Goal: Information Seeking & Learning: Learn about a topic

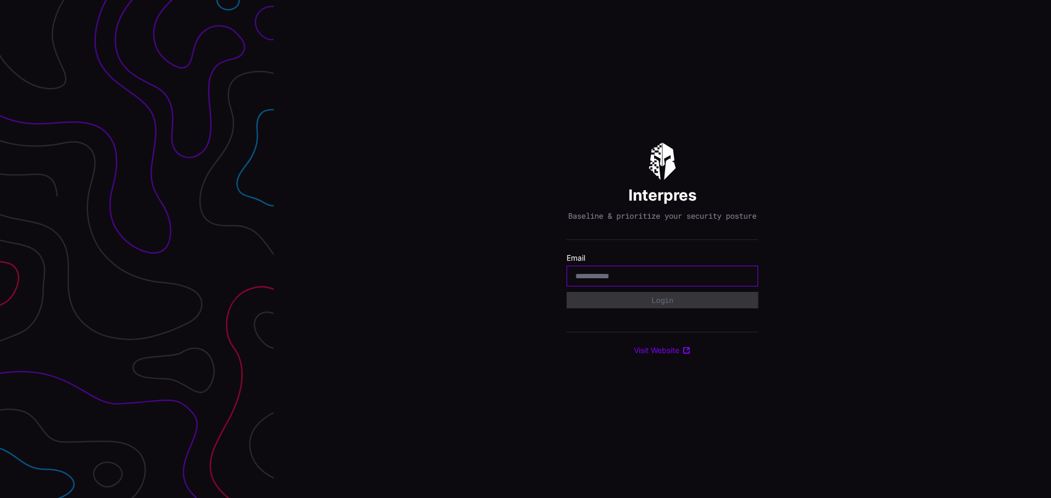
click at [654, 280] on input "email" at bounding box center [662, 276] width 174 height 10
type input "**********"
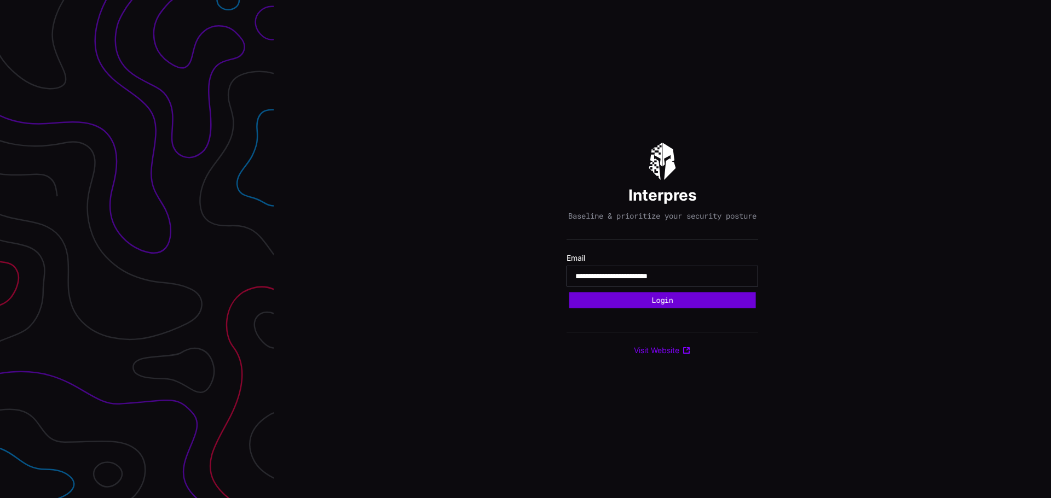
click at [653, 300] on button "Login" at bounding box center [662, 301] width 187 height 16
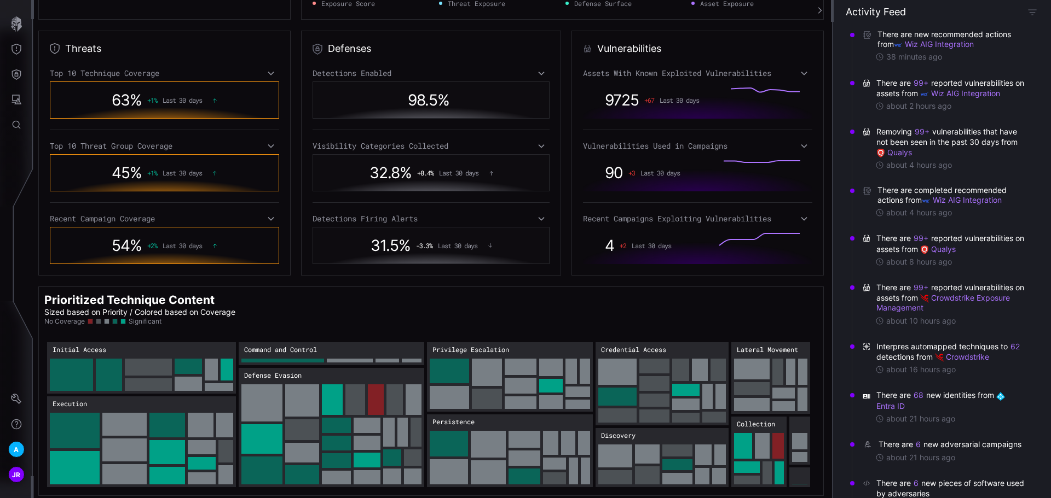
scroll to position [185, 0]
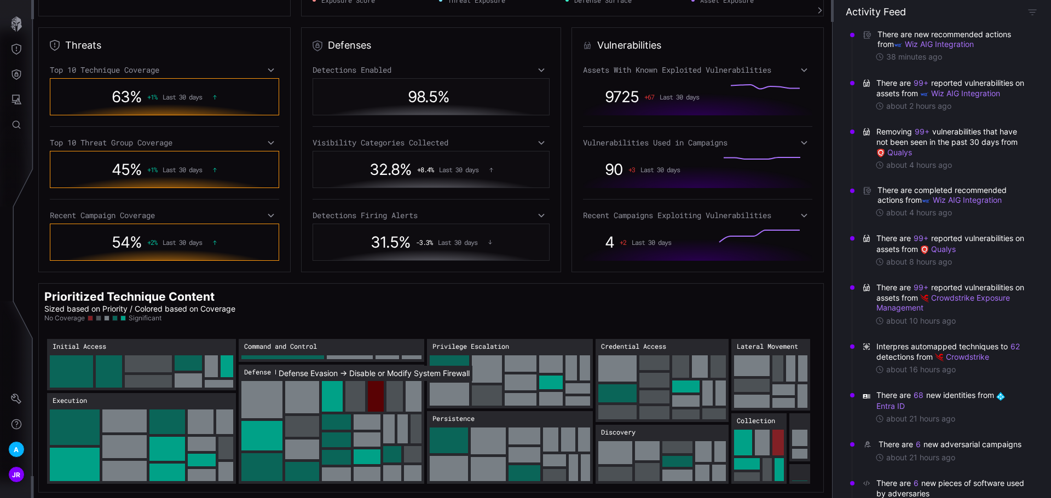
click at [373, 394] on rect "Defense Evasion → Defense Evasion:Disable or Modify System Firewall: 30" at bounding box center [376, 396] width 16 height 31
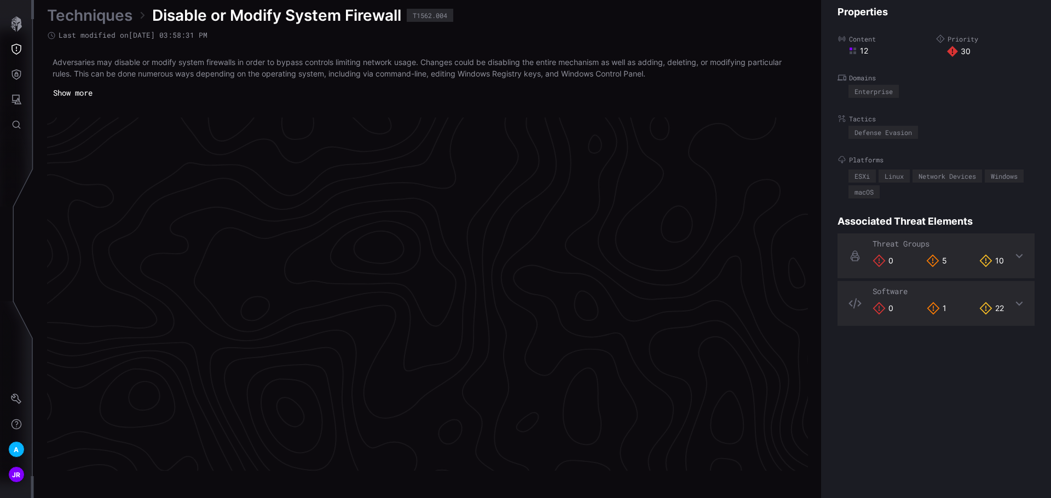
scroll to position [2290, 445]
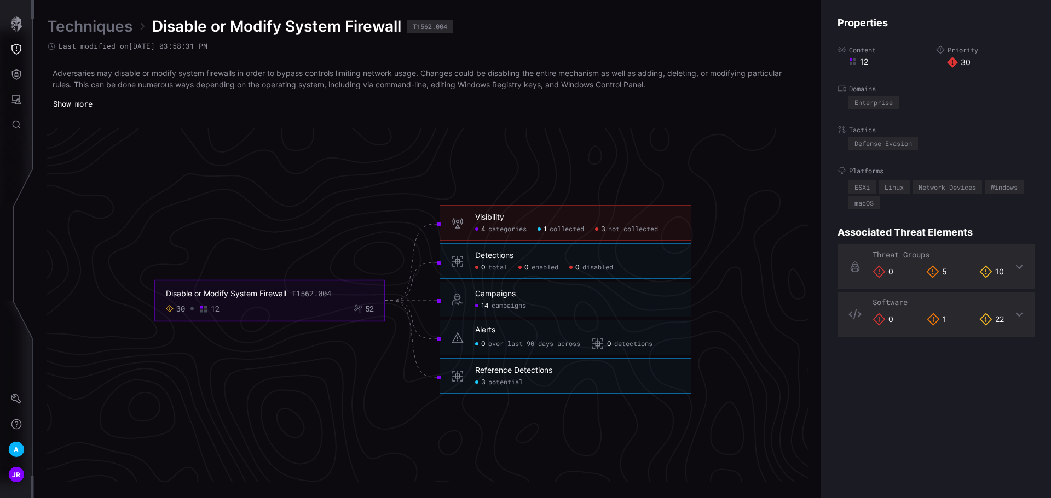
click at [513, 229] on span "categories" at bounding box center [507, 229] width 38 height 9
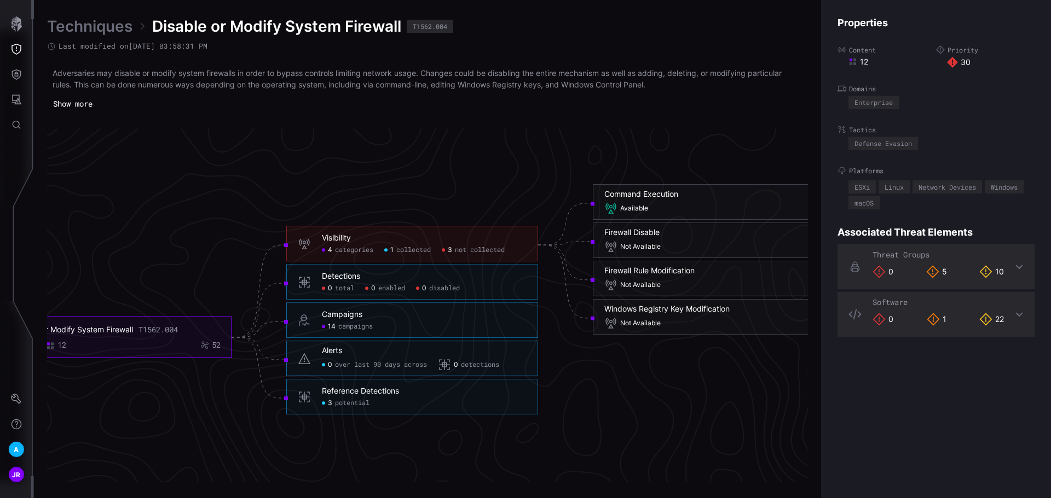
click span "categories"
click at [405, 287] on span "enabled" at bounding box center [391, 289] width 27 height 9
click at [380, 290] on span "enabled" at bounding box center [391, 289] width 27 height 9
click at [352, 403] on span "potential" at bounding box center [352, 403] width 34 height 9
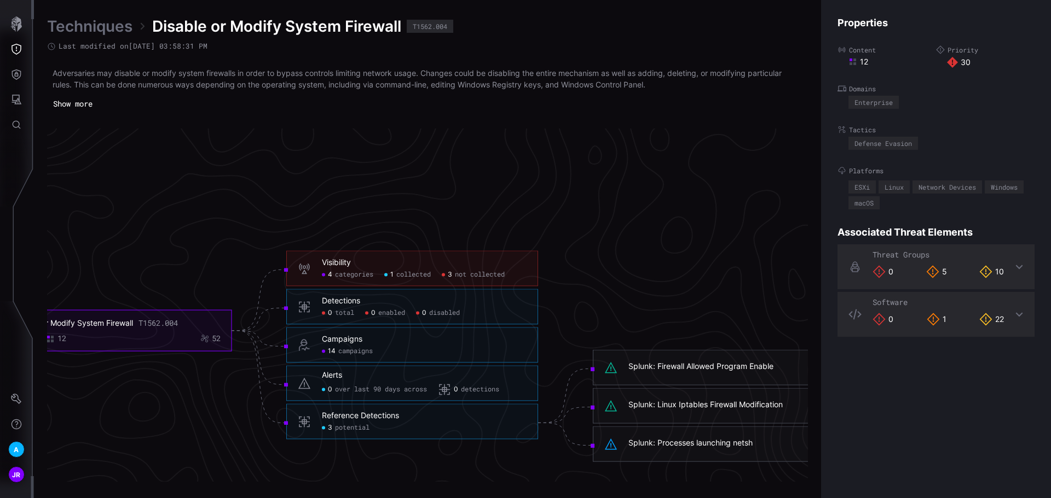
scroll to position [2235, 445]
click at [16, 27] on icon "button" at bounding box center [16, 23] width 15 height 15
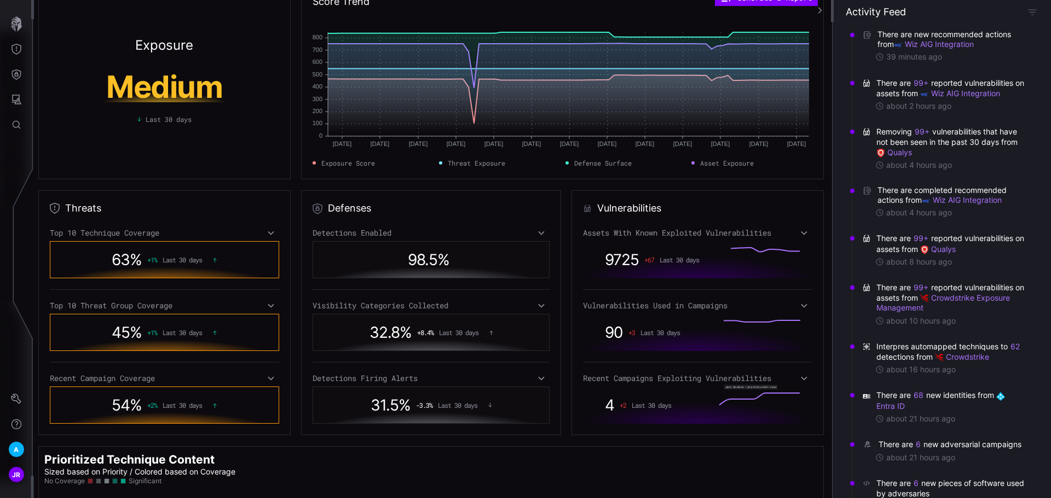
scroll to position [21, 0]
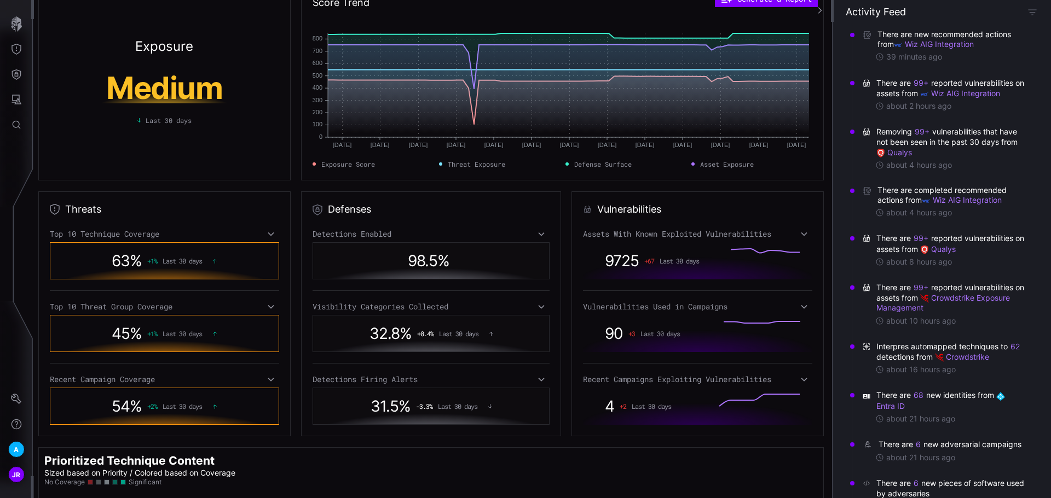
click at [800, 236] on icon at bounding box center [804, 234] width 8 height 9
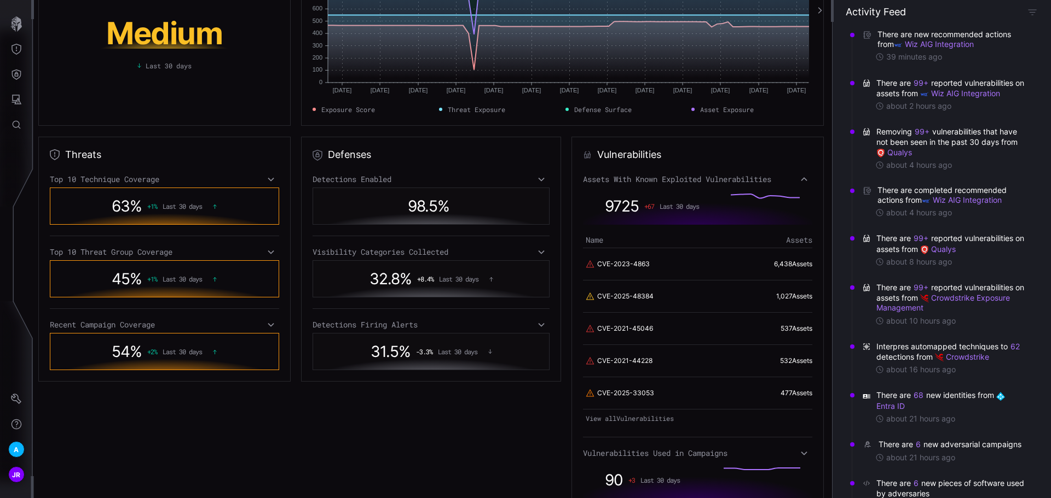
scroll to position [130, 0]
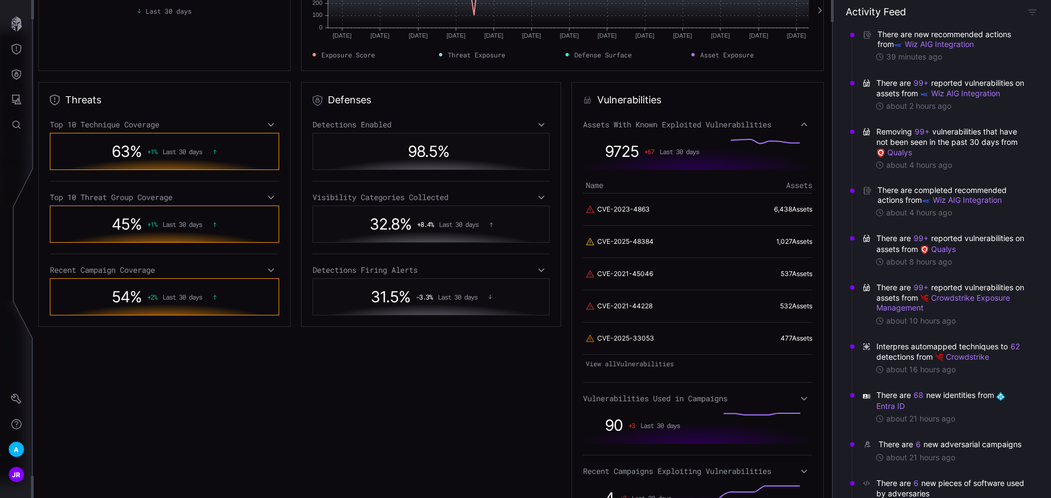
click at [643, 360] on link "View all Vulnerabilities" at bounding box center [697, 363] width 229 height 15
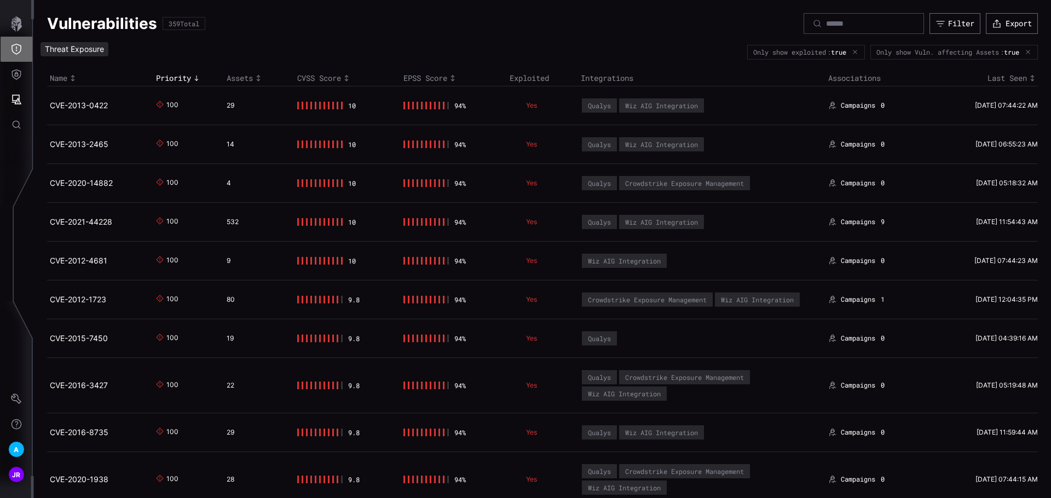
click at [17, 43] on button "Threat Exposure" at bounding box center [17, 49] width 32 height 25
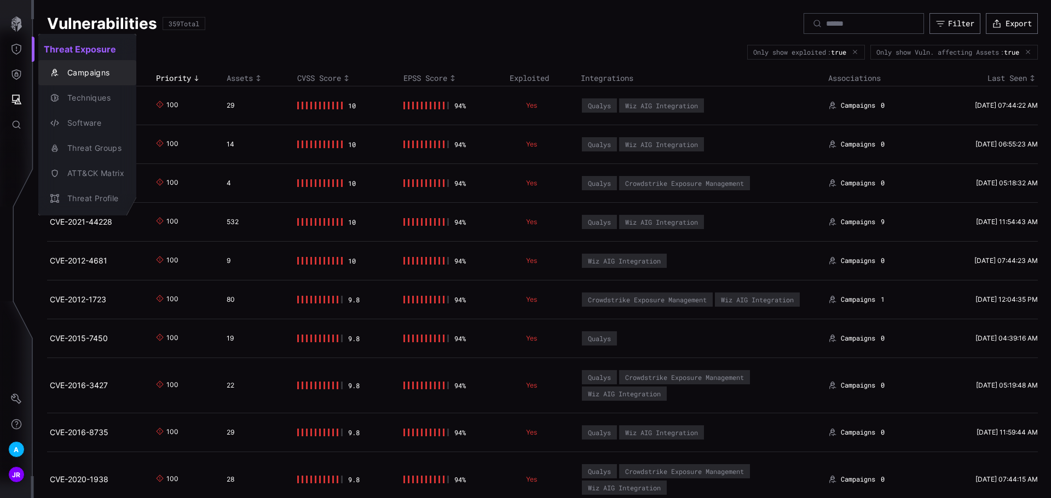
click at [77, 76] on div "Campaigns" at bounding box center [93, 73] width 62 height 14
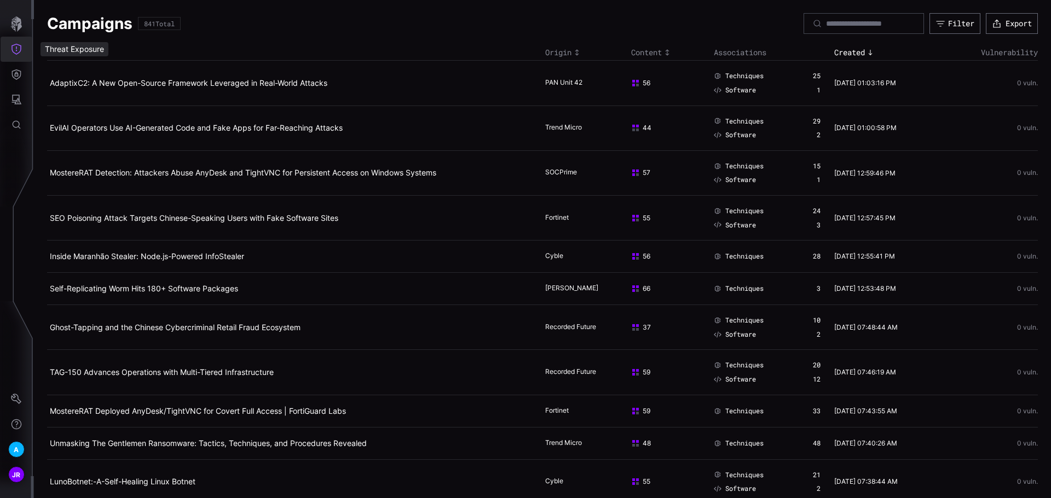
click at [13, 53] on icon "Threat Exposure" at bounding box center [16, 49] width 11 height 11
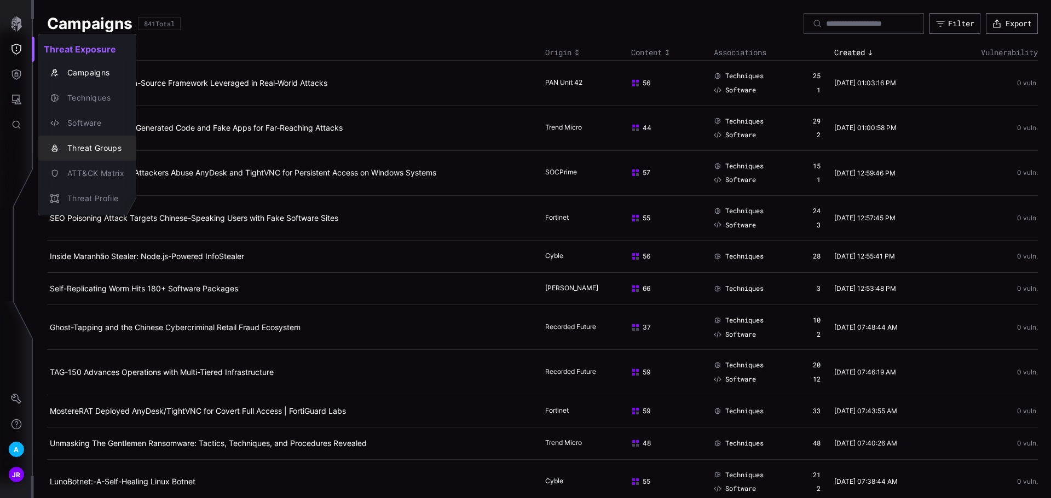
click at [119, 148] on div "Threat Groups" at bounding box center [93, 149] width 62 height 14
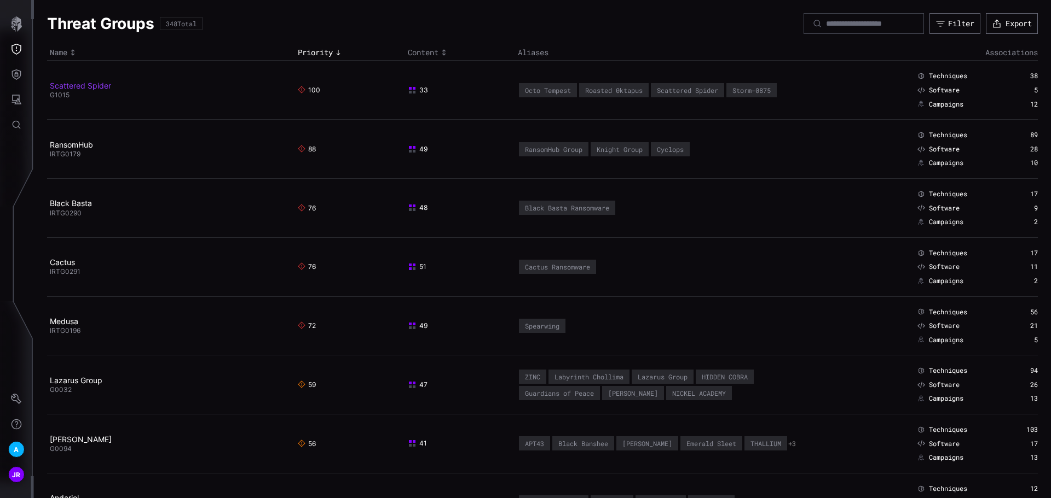
click at [91, 89] on link "Scattered Spider" at bounding box center [80, 85] width 61 height 9
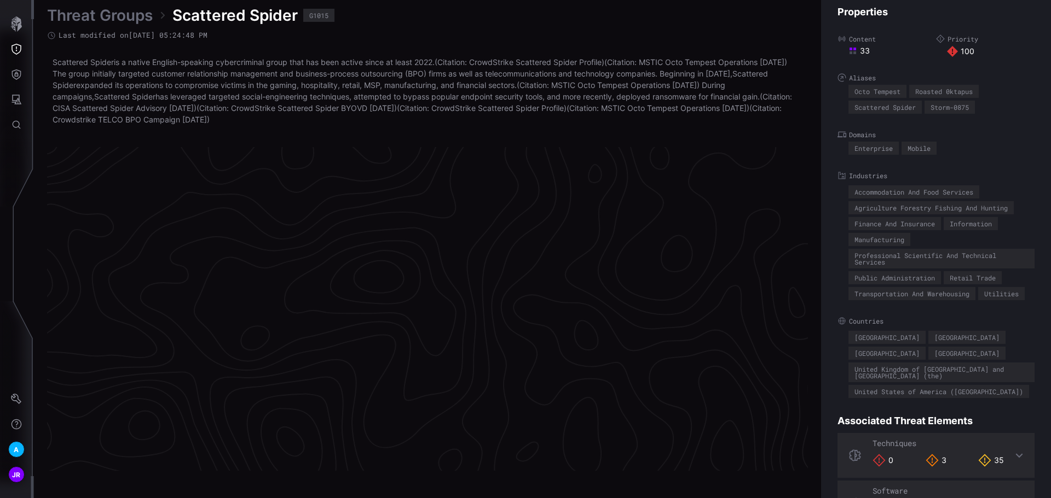
scroll to position [2305, 445]
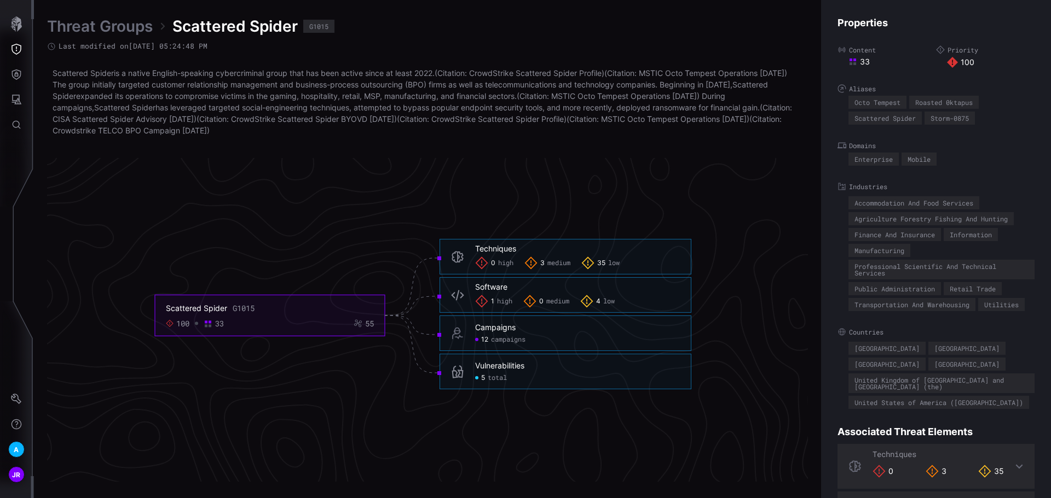
click at [499, 378] on span "total" at bounding box center [497, 378] width 19 height 9
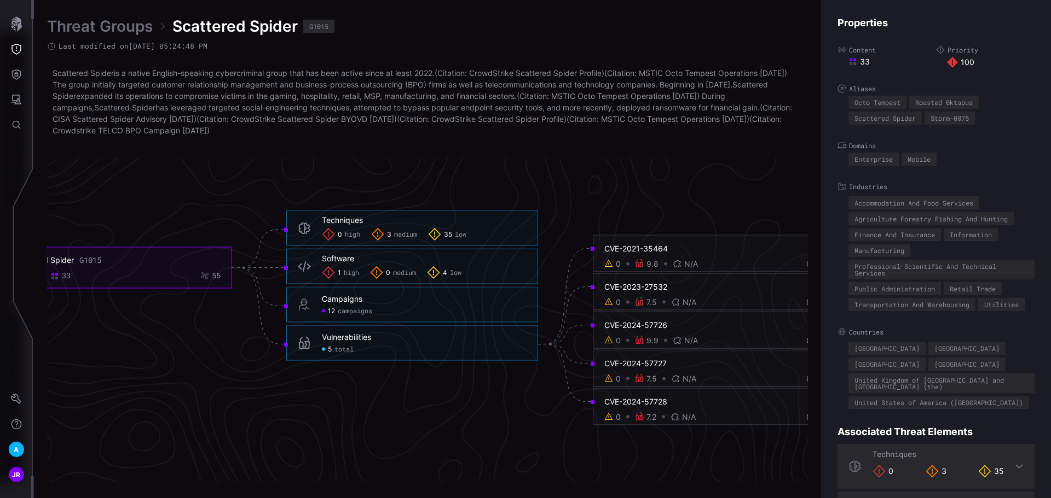
click at [387, 235] on span "3" at bounding box center [389, 234] width 4 height 9
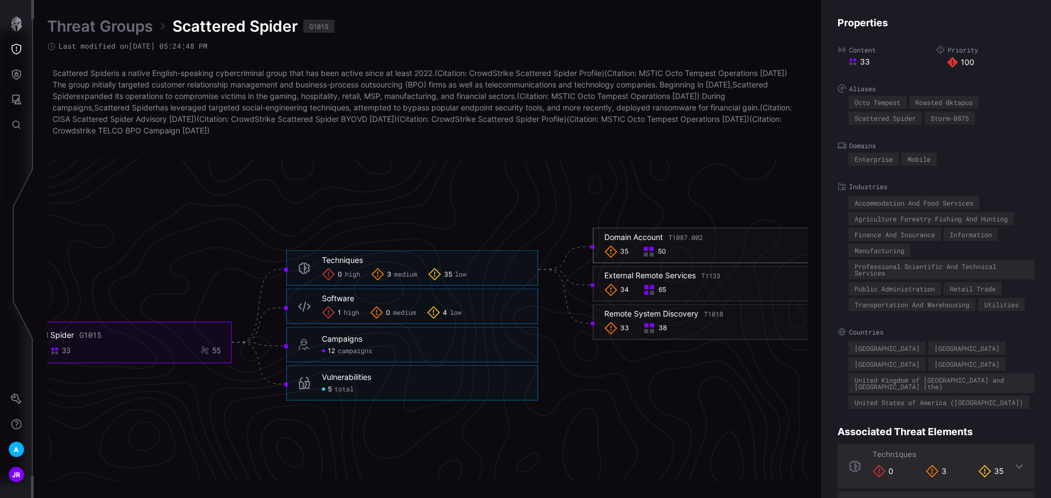
click at [645, 239] on div "Domain Account T1087.002" at bounding box center [653, 238] width 98 height 10
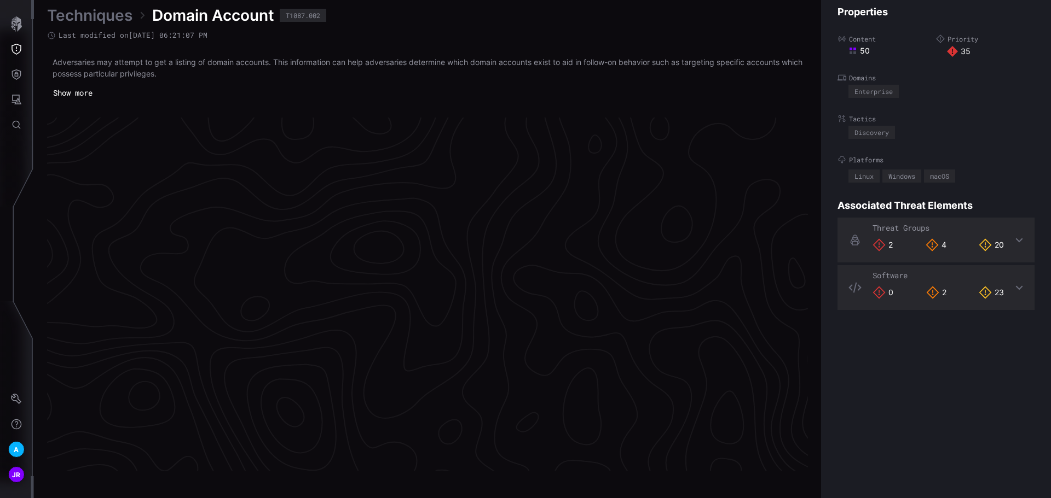
scroll to position [2290, 445]
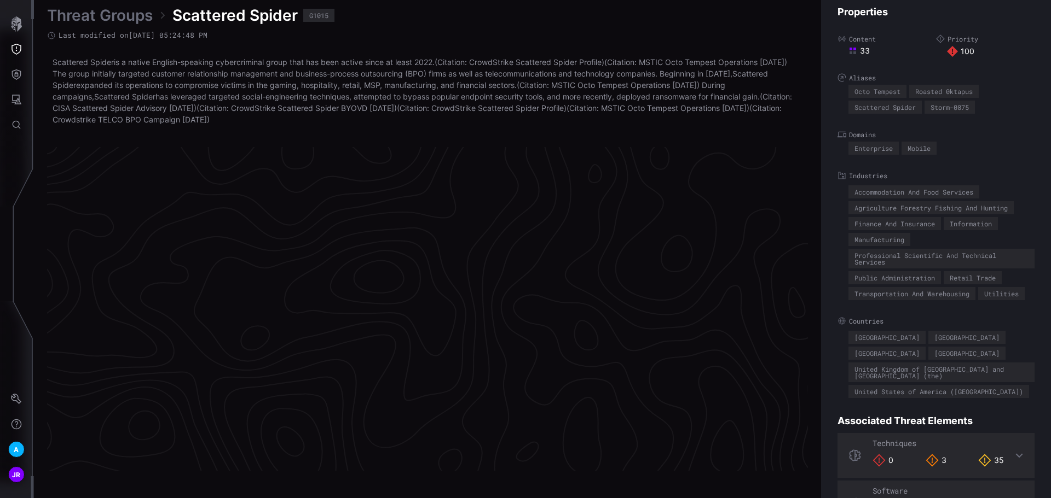
scroll to position [2305, 445]
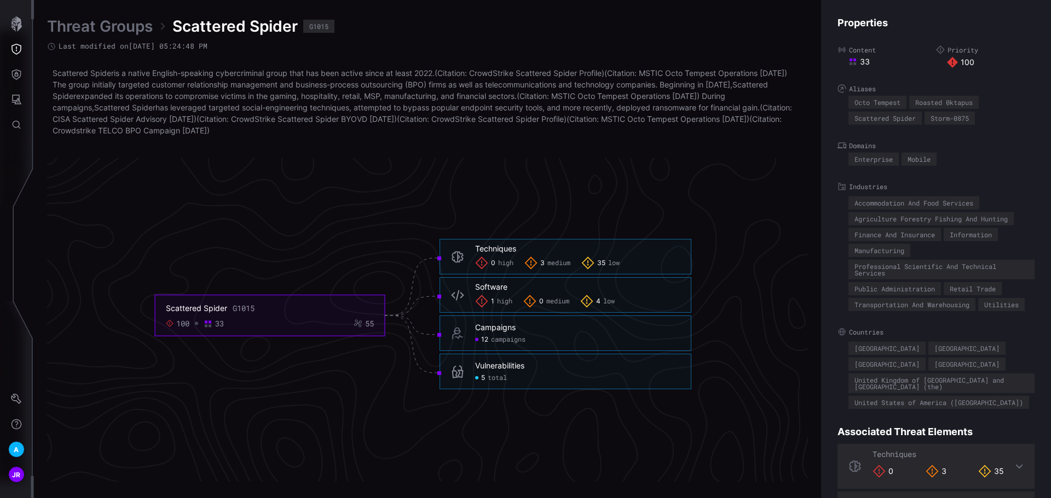
click at [559, 261] on span "medium" at bounding box center [558, 263] width 23 height 9
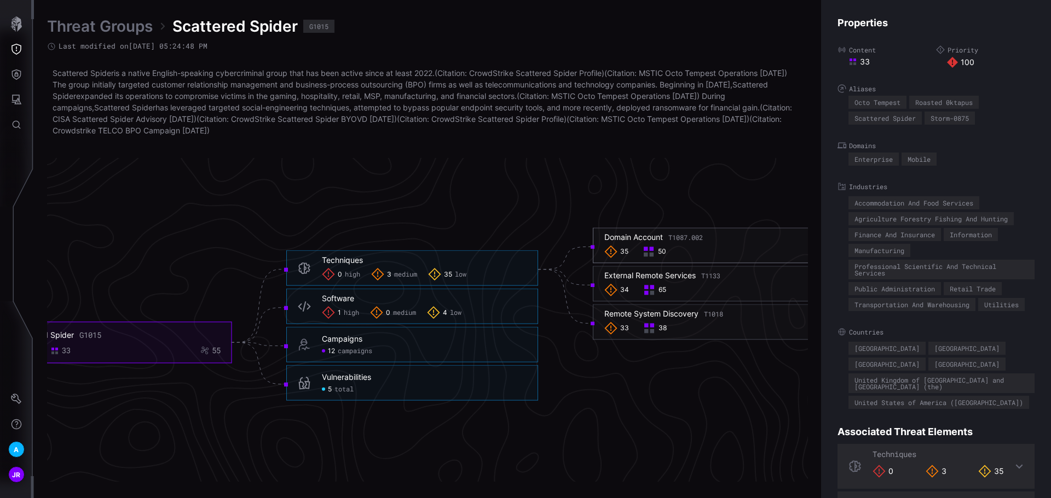
click at [664, 253] on span "50" at bounding box center [662, 252] width 8 height 9
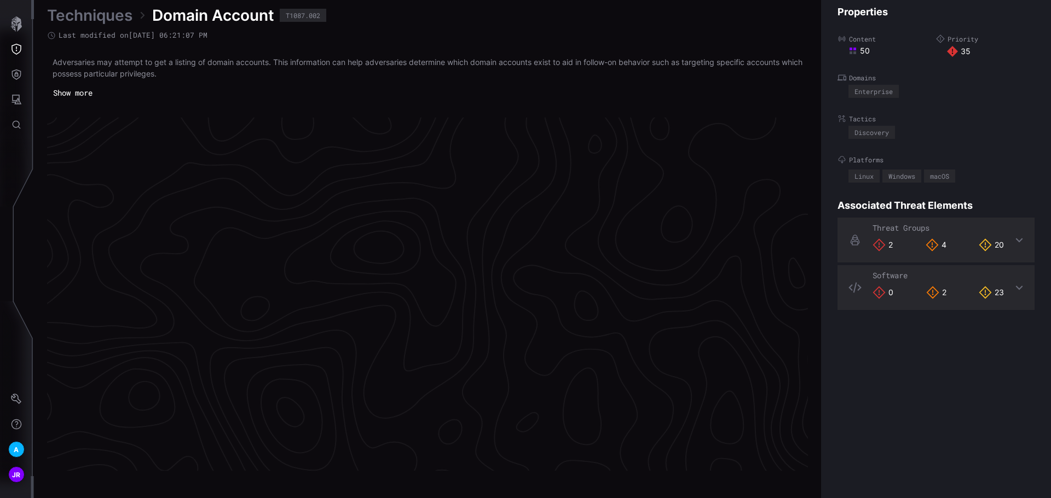
scroll to position [2290, 445]
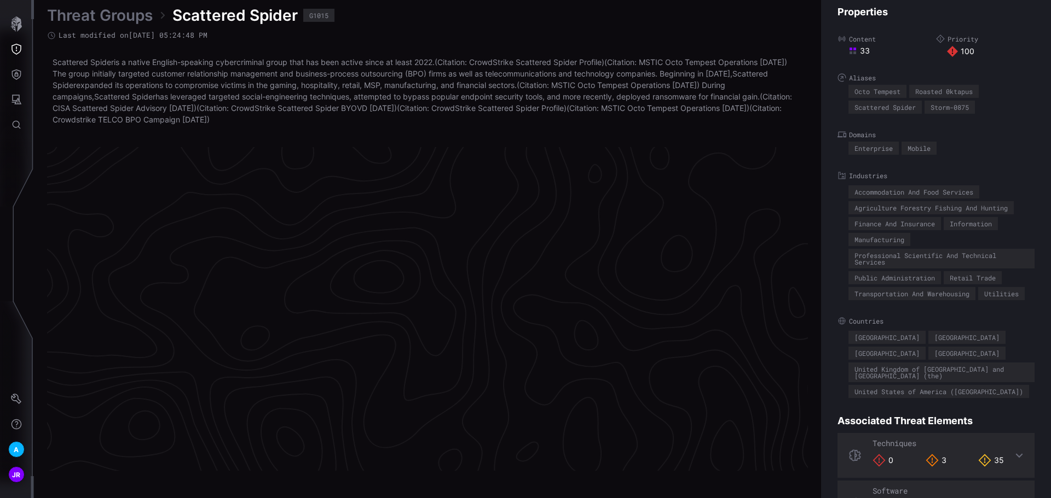
scroll to position [2305, 445]
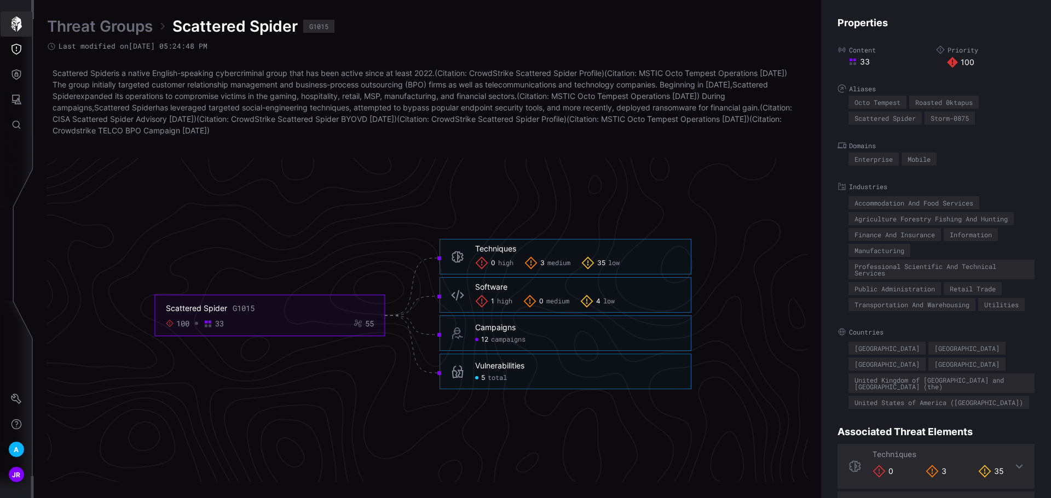
click at [6, 24] on button "button" at bounding box center [17, 23] width 32 height 25
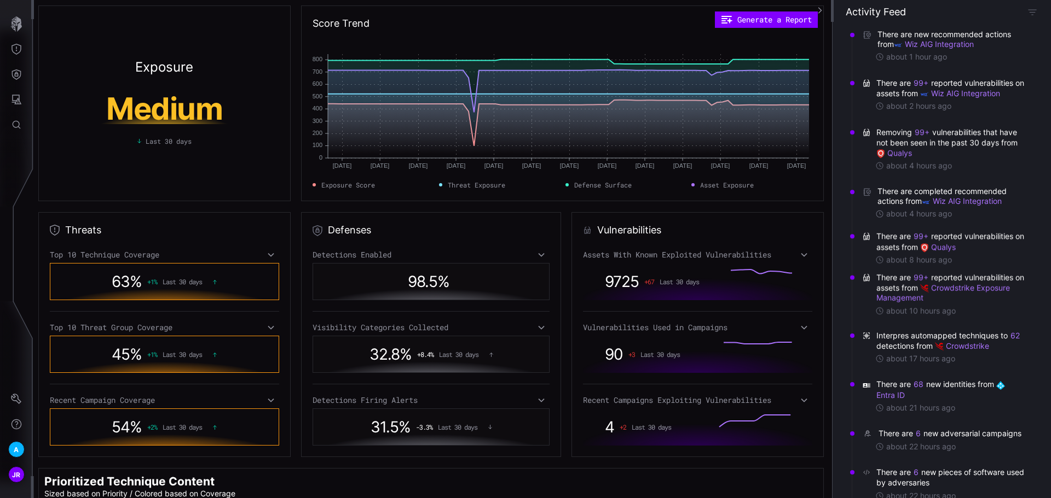
scroll to position [185, 0]
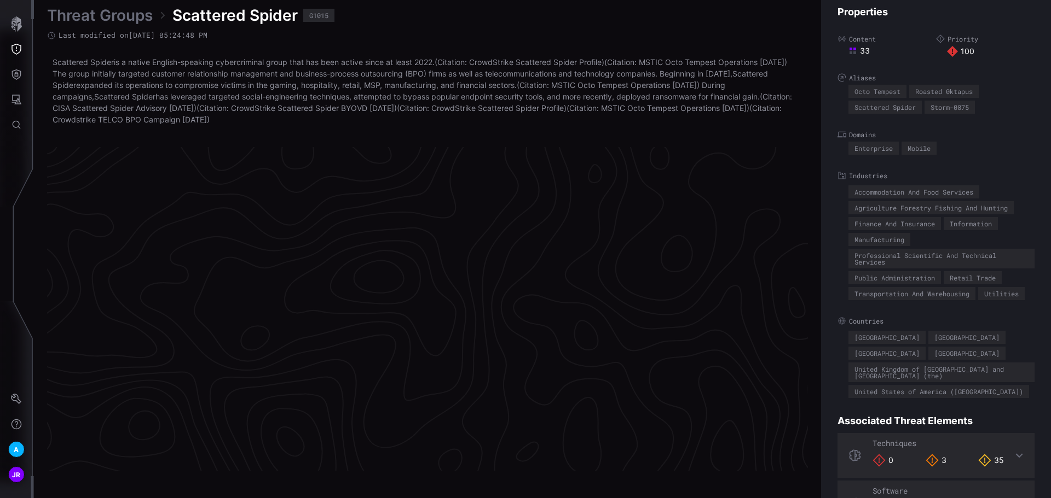
scroll to position [2305, 445]
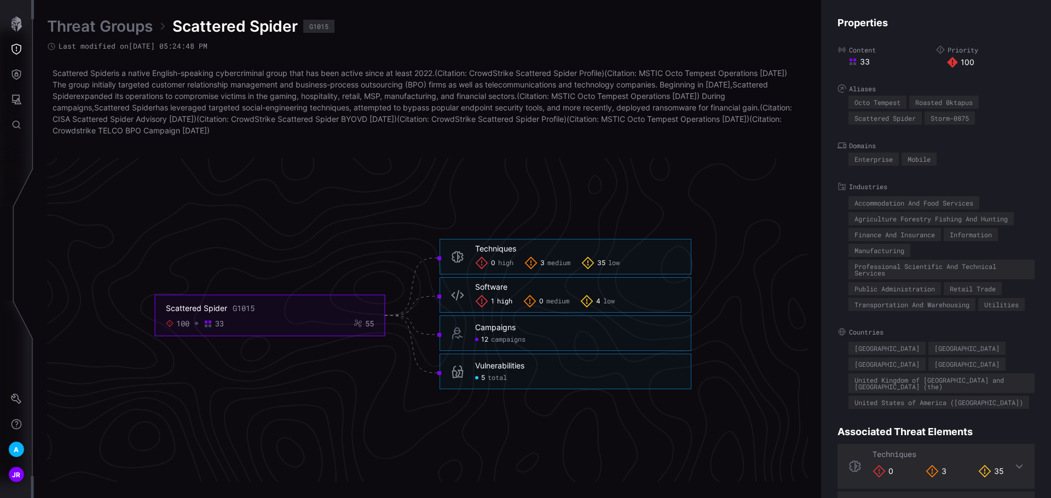
click at [504, 303] on span "high" at bounding box center [504, 302] width 15 height 9
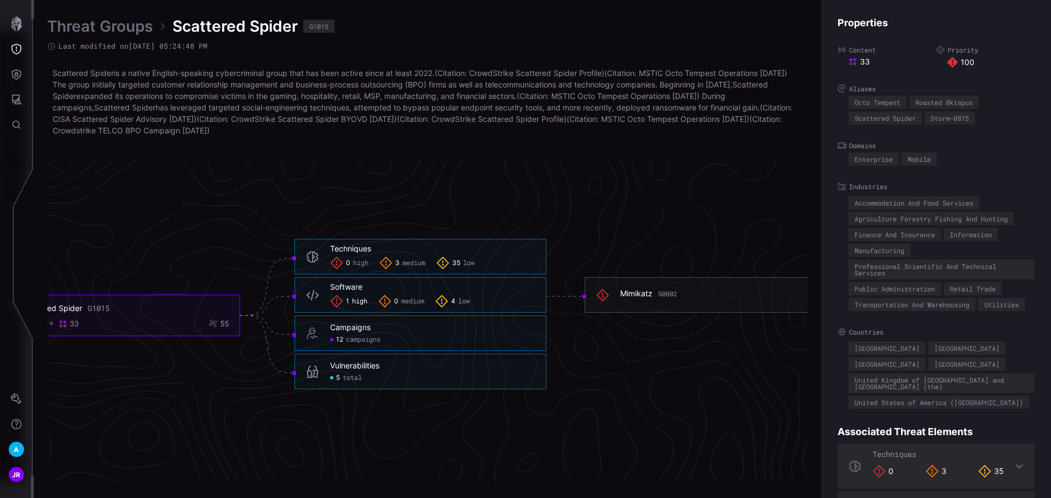
click at [461, 302] on span "low" at bounding box center [463, 302] width 11 height 9
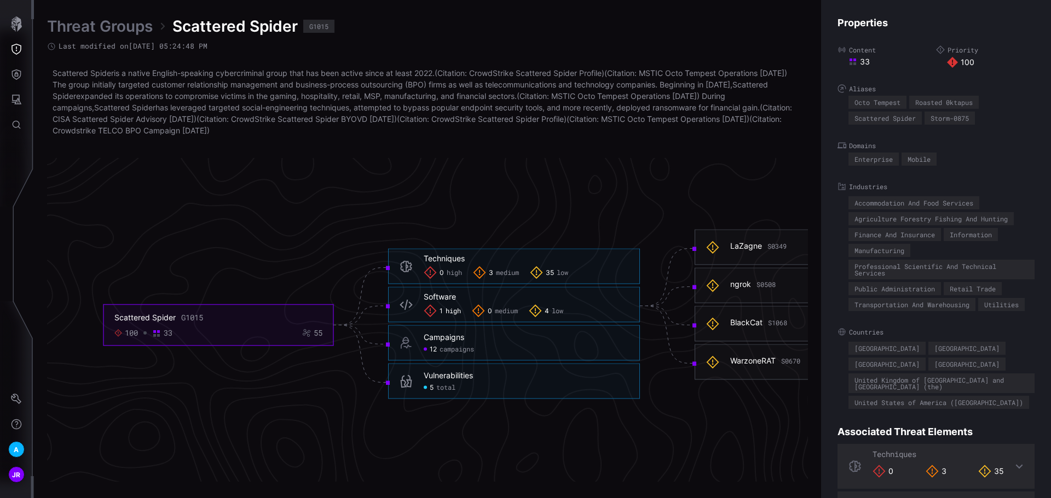
scroll to position [2305, 339]
click at [19, 102] on icon "Attack Surface" at bounding box center [16, 99] width 11 height 11
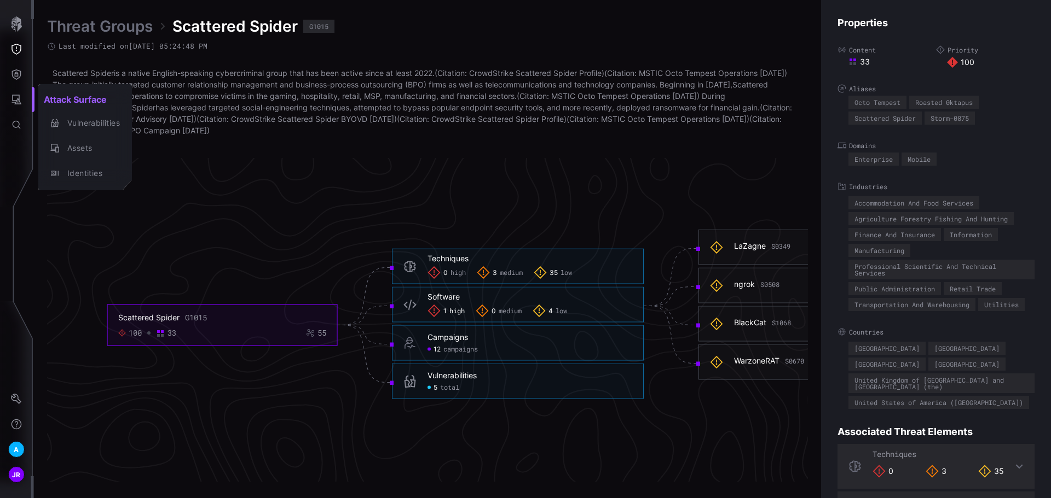
click at [14, 77] on div at bounding box center [525, 249] width 1051 height 498
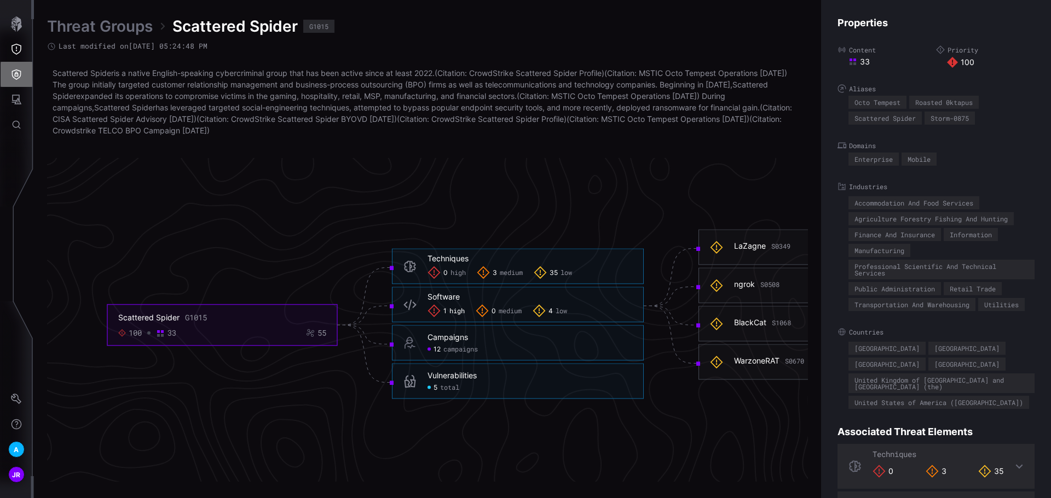
click at [16, 77] on icon "Defense Surface" at bounding box center [16, 74] width 11 height 11
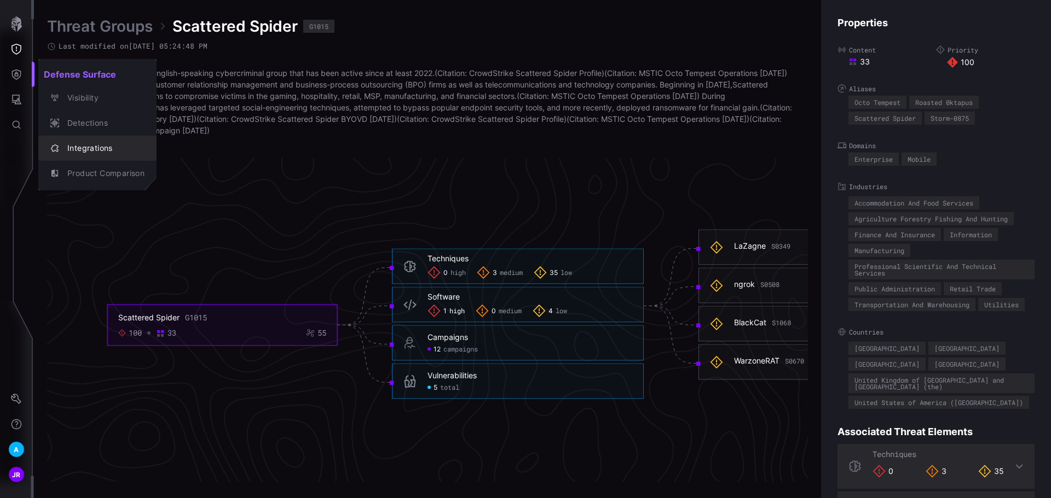
click at [117, 147] on div "Integrations" at bounding box center [103, 149] width 83 height 14
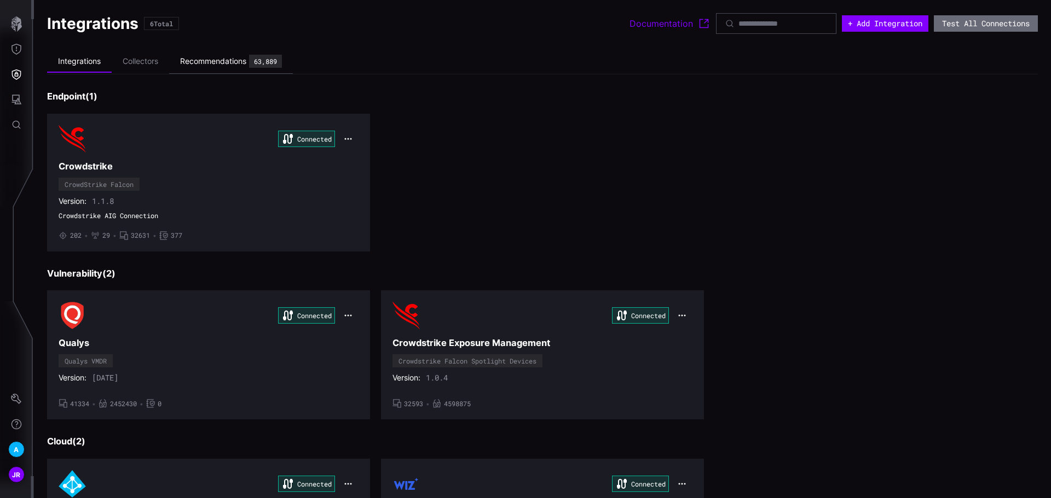
click at [206, 65] on div "Recommendations" at bounding box center [213, 61] width 66 height 10
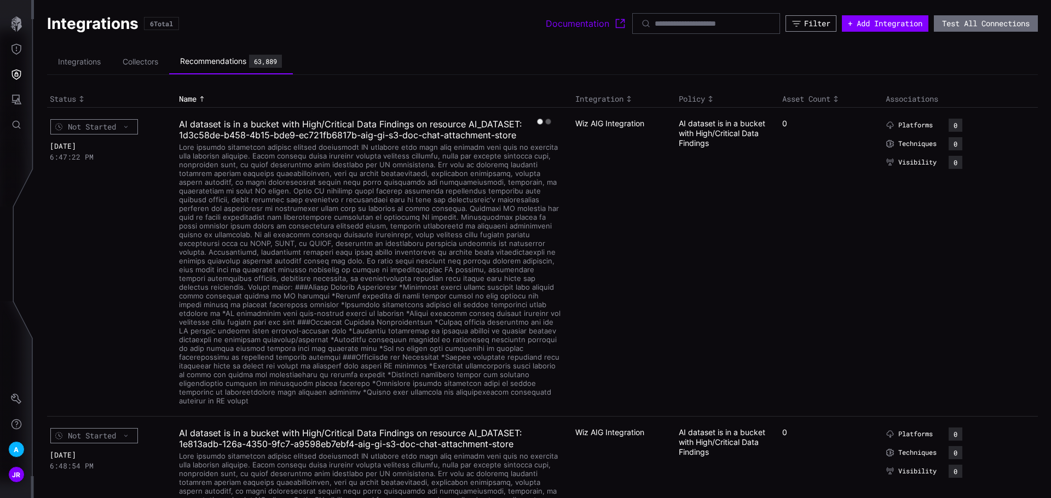
click at [810, 23] on div "Filter" at bounding box center [817, 24] width 26 height 10
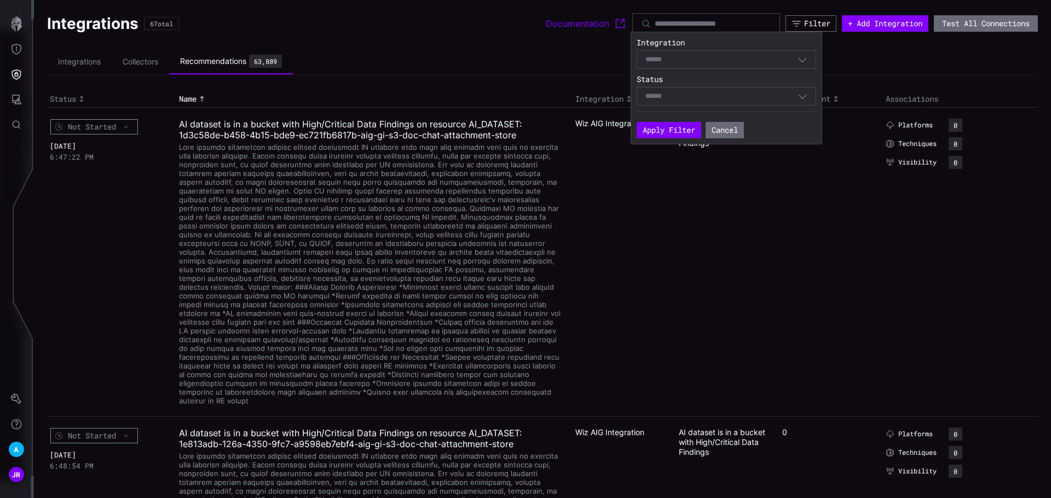
click at [691, 60] on div "Select" at bounding box center [721, 60] width 152 height 10
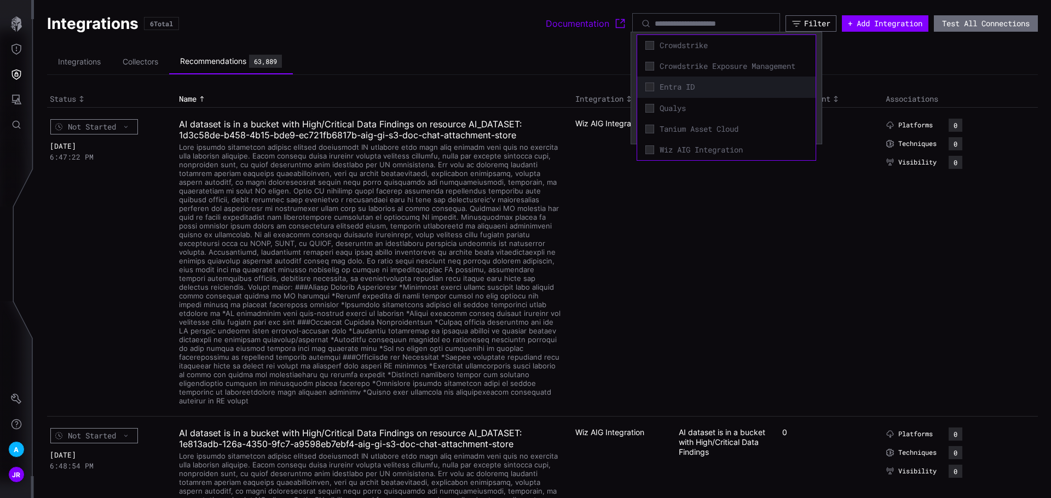
click at [697, 87] on span "Entra ID" at bounding box center [733, 87] width 148 height 10
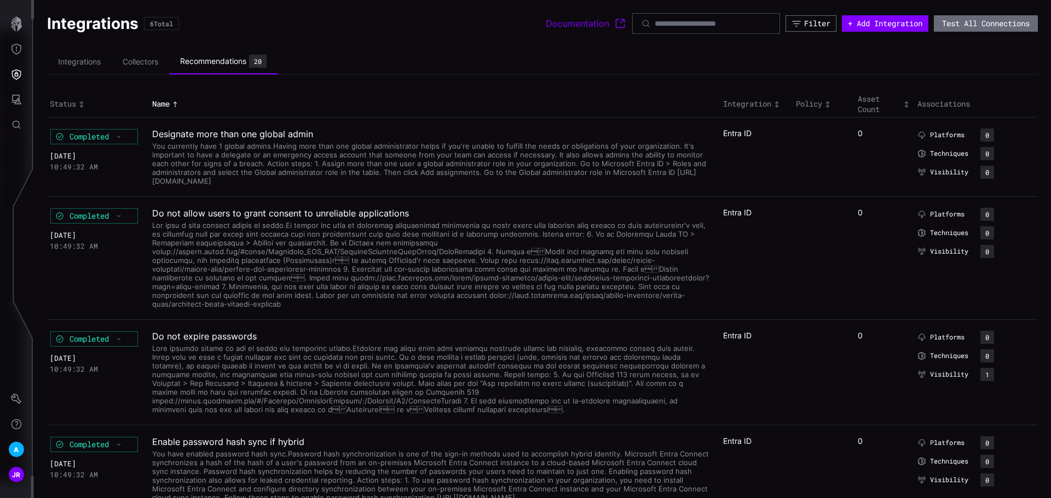
click at [470, 62] on ul "Integrations Collectors Recommendations 20" at bounding box center [542, 62] width 990 height 26
click at [857, 107] on div "Asset Count" at bounding box center [884, 104] width 54 height 20
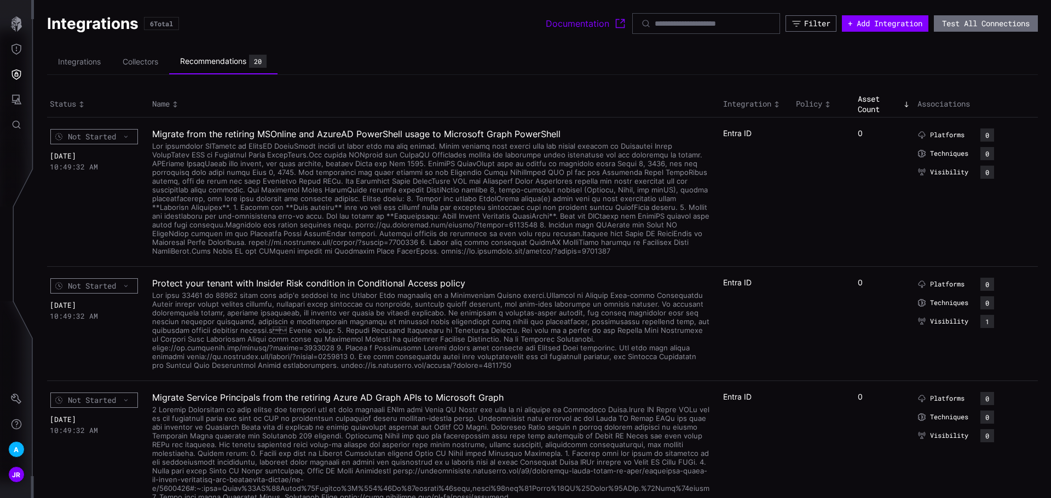
click at [864, 111] on div "Asset Count" at bounding box center [884, 104] width 54 height 20
click at [811, 27] on div "Filter" at bounding box center [817, 24] width 26 height 10
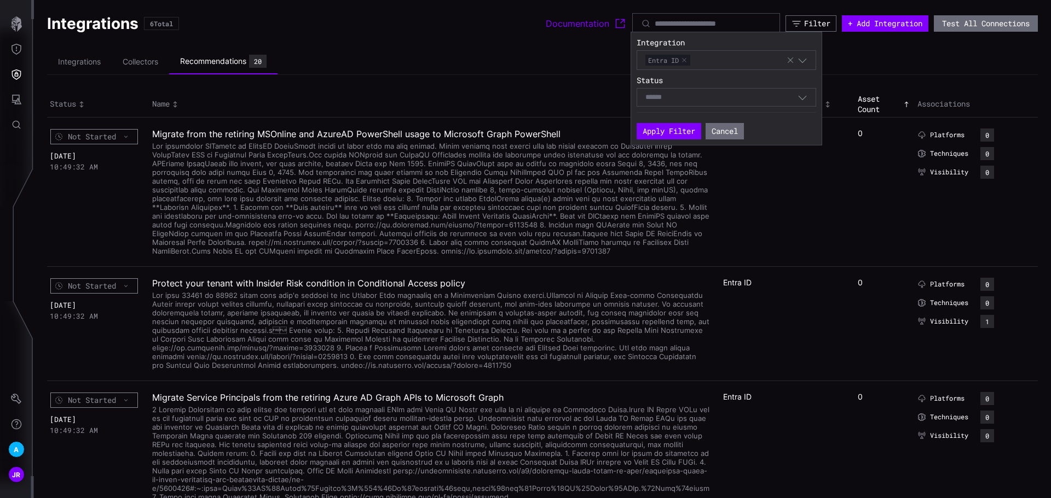
click at [798, 60] on icon "button" at bounding box center [802, 60] width 10 height 10
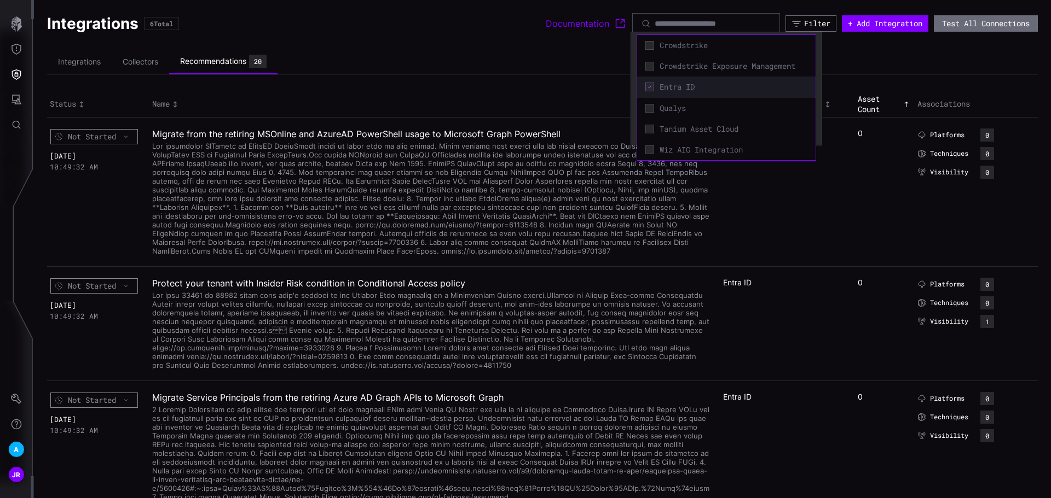
click at [746, 85] on span "Entra ID" at bounding box center [733, 87] width 148 height 10
click at [715, 42] on span "Crowdstrike" at bounding box center [733, 45] width 148 height 10
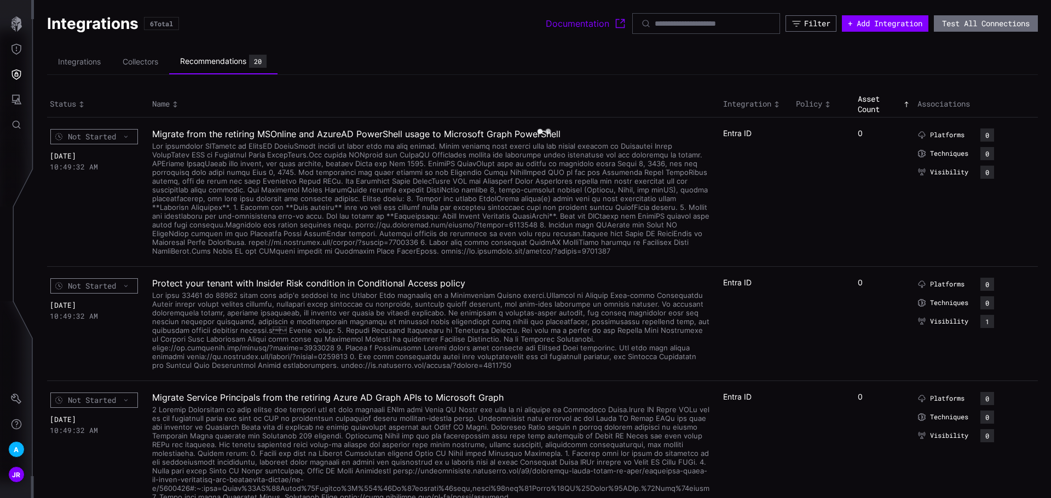
click at [872, 54] on ul "Integrations Collectors Recommendations 20" at bounding box center [542, 62] width 990 height 26
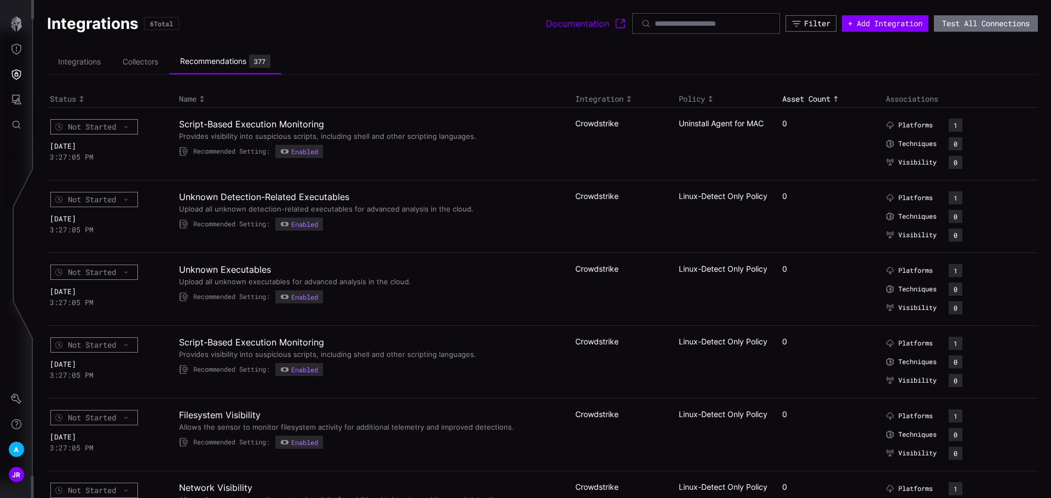
click at [820, 95] on div "Asset Count" at bounding box center [831, 99] width 98 height 10
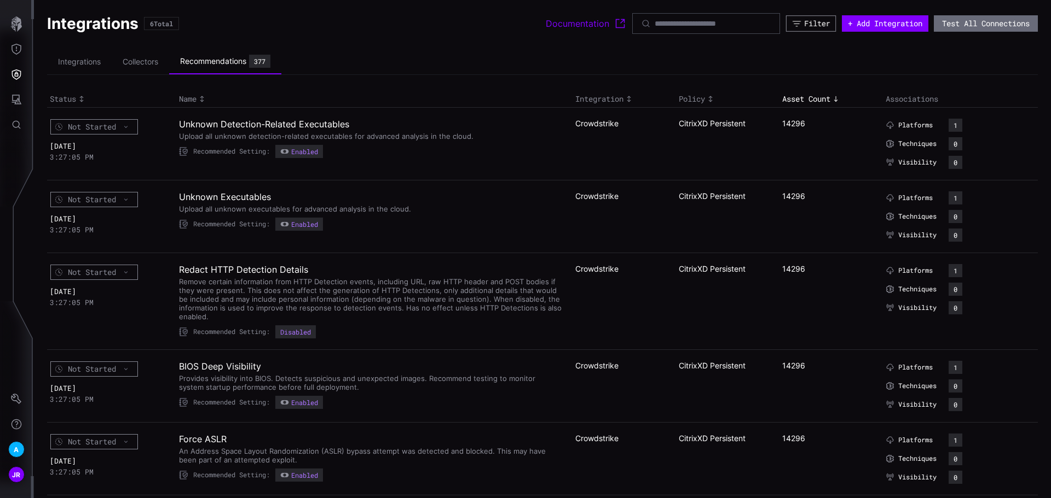
click at [810, 27] on div "Filter" at bounding box center [817, 24] width 26 height 10
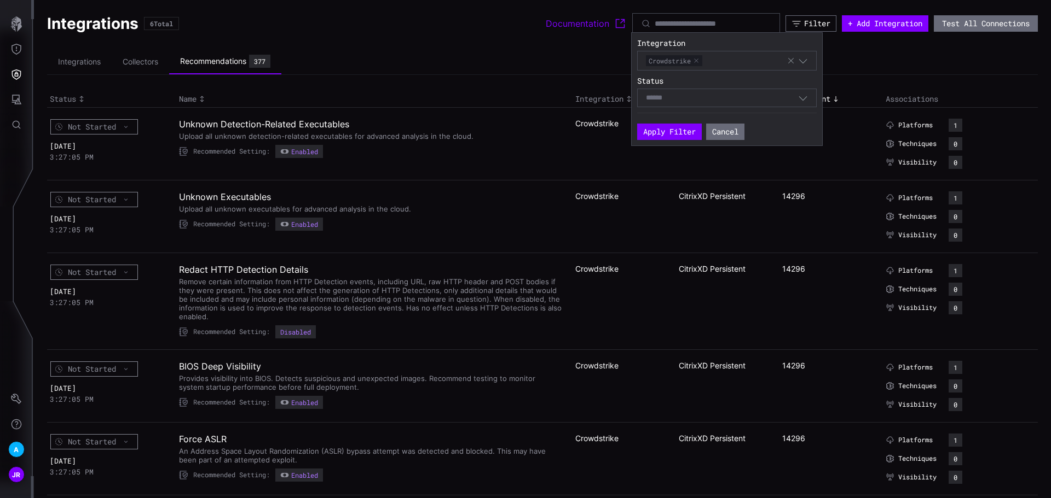
click at [750, 65] on div "Crowdstrike" at bounding box center [716, 61] width 141 height 12
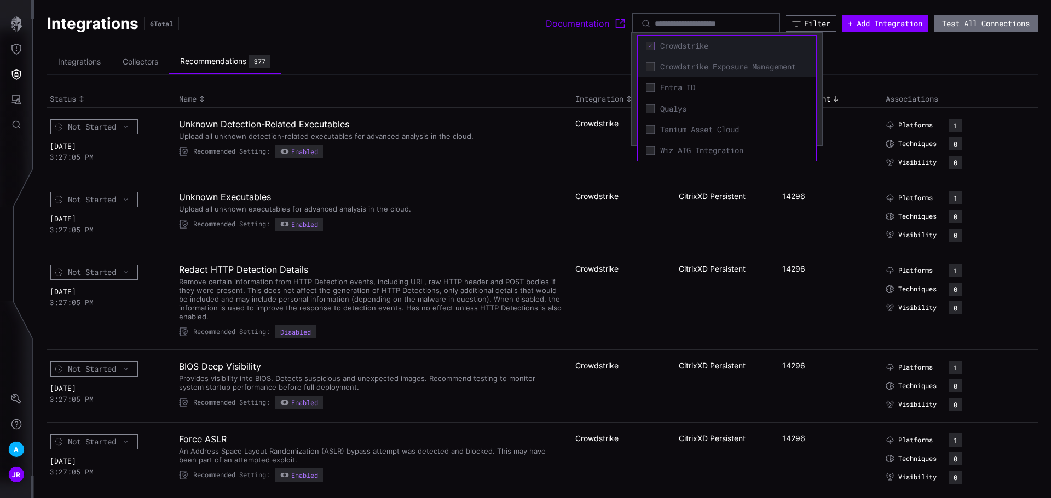
click at [706, 66] on span "Crowdstrike Exposure Management" at bounding box center [734, 67] width 148 height 10
drag, startPoint x: 708, startPoint y: 40, endPoint x: 716, endPoint y: 40, distance: 8.2
click at [707, 41] on span "Crowdstrike" at bounding box center [734, 46] width 148 height 10
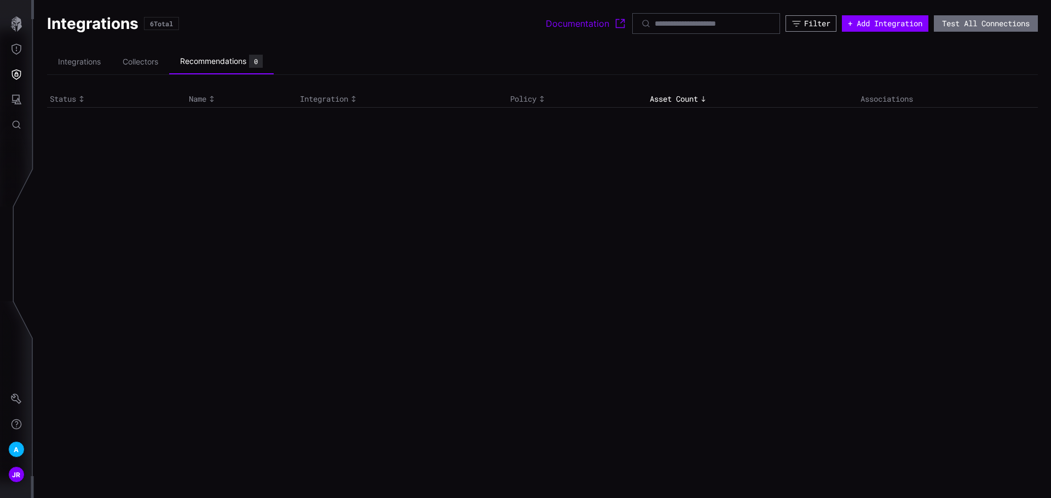
click at [804, 21] on div "Filter" at bounding box center [817, 24] width 26 height 10
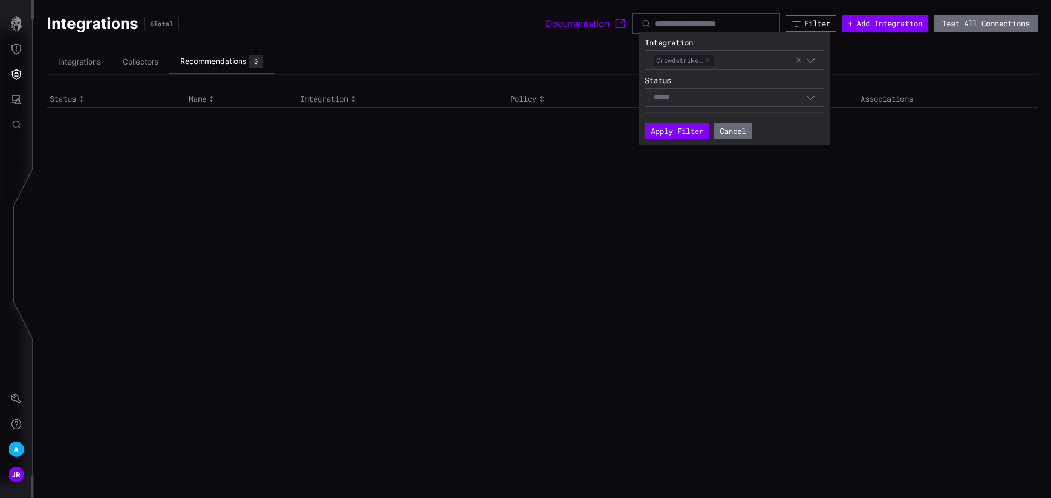
click at [795, 60] on icon "button" at bounding box center [798, 60] width 9 height 9
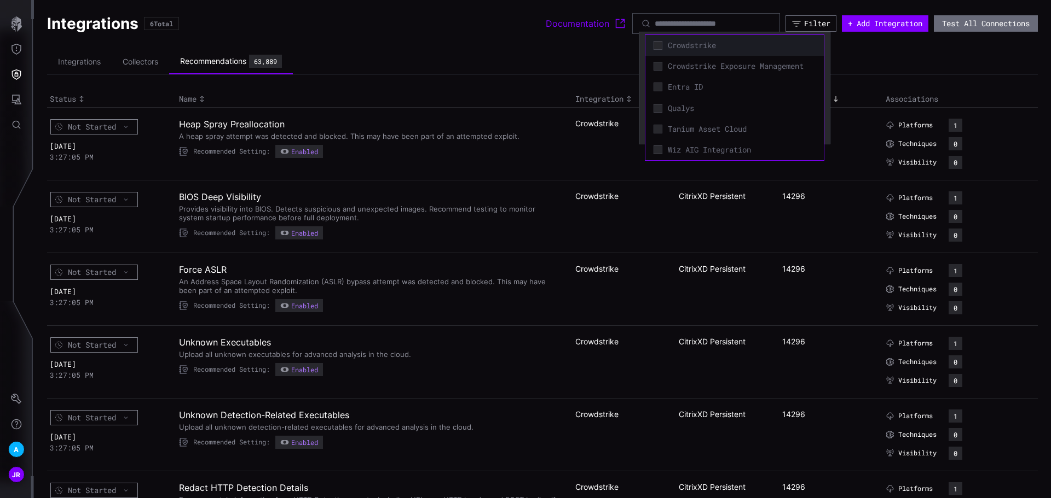
click at [740, 45] on span "Crowdstrike" at bounding box center [742, 45] width 148 height 10
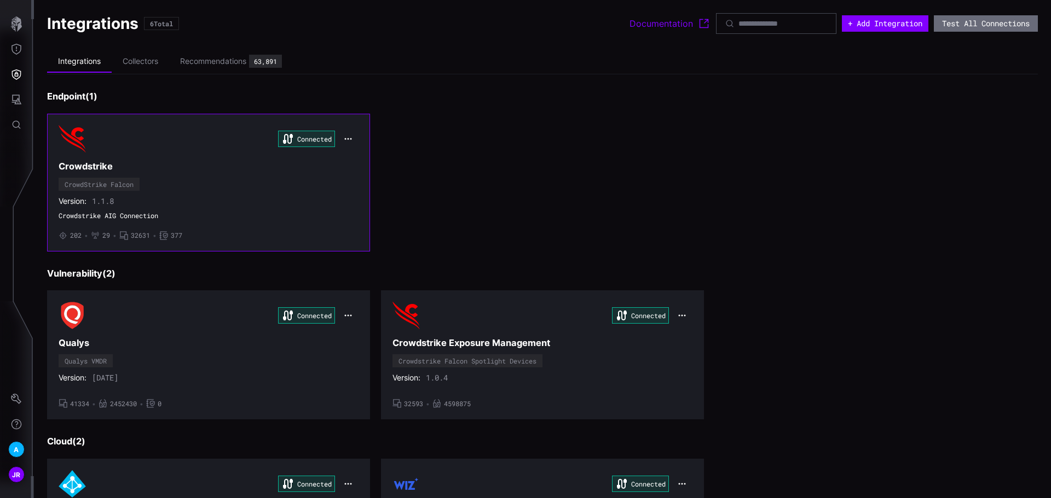
click at [152, 149] on div "Connected" at bounding box center [209, 138] width 300 height 27
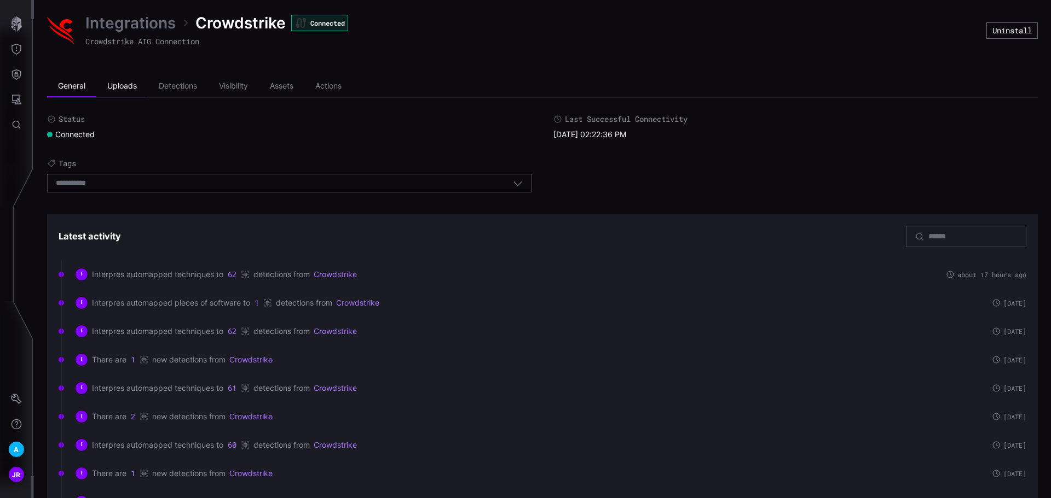
click at [119, 80] on li "Uploads" at bounding box center [121, 87] width 51 height 22
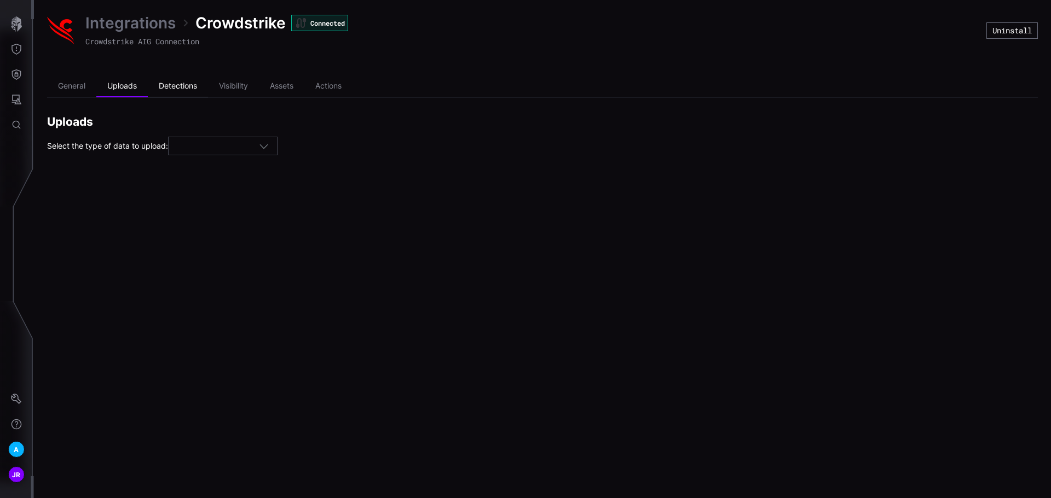
click at [158, 86] on li "Detections" at bounding box center [178, 87] width 60 height 22
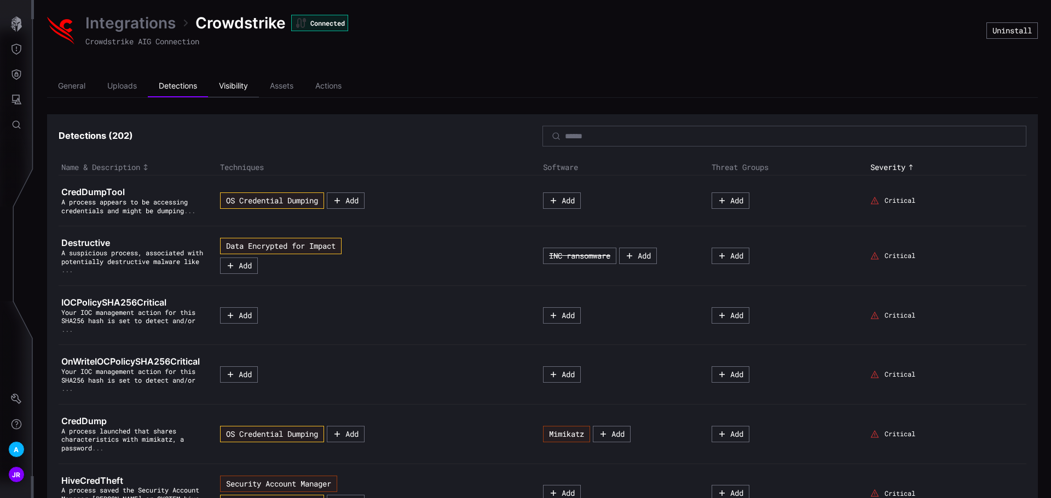
click at [223, 85] on li "Visibility" at bounding box center [233, 87] width 51 height 22
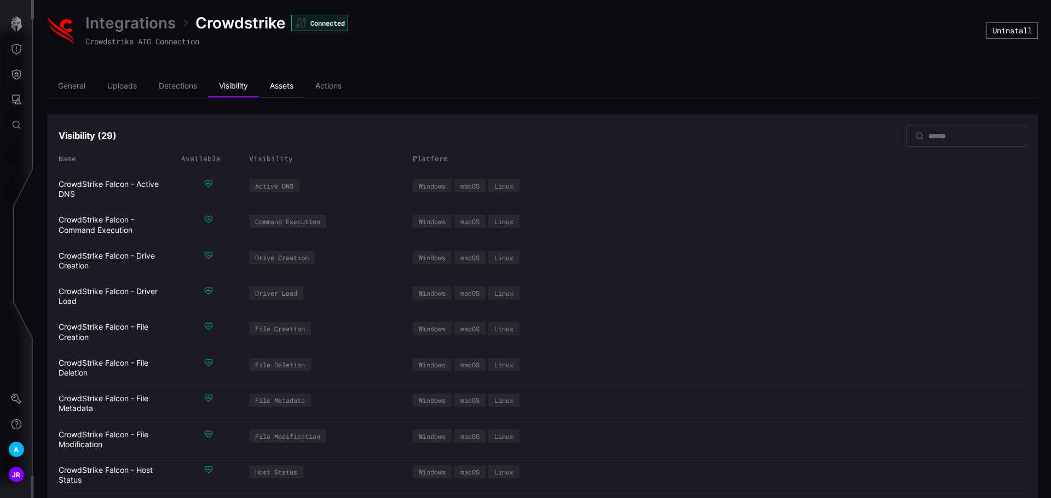
click at [291, 85] on li "Assets" at bounding box center [281, 87] width 45 height 22
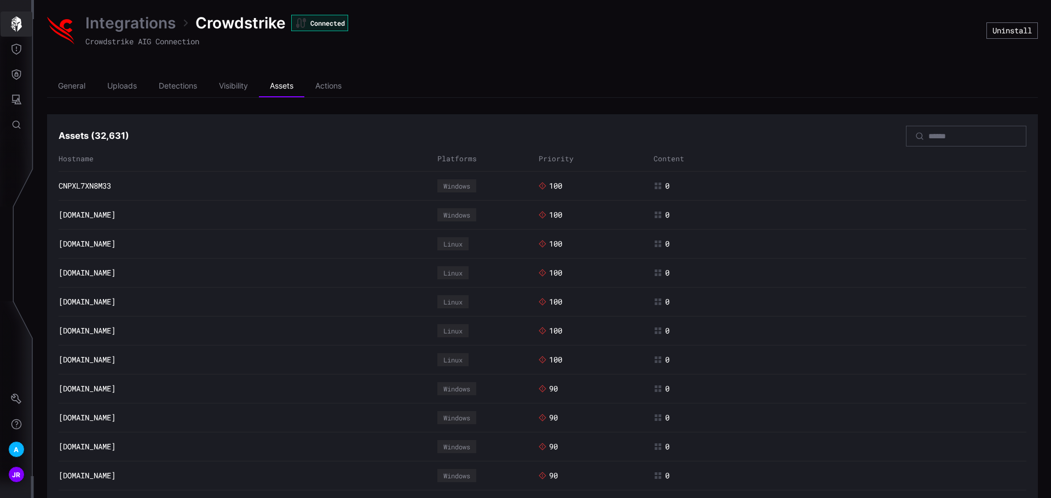
click at [20, 20] on icon "button" at bounding box center [16, 23] width 11 height 15
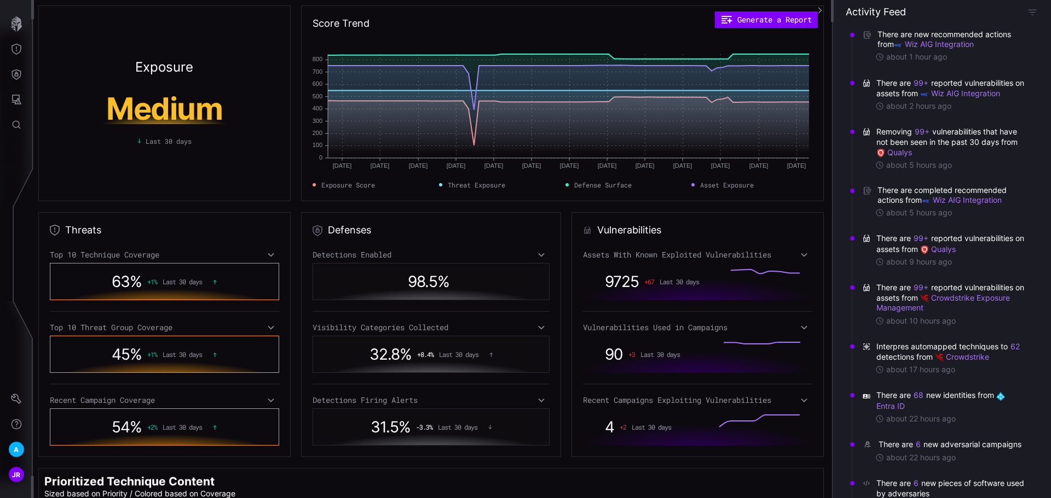
click at [537, 399] on icon at bounding box center [541, 400] width 8 height 9
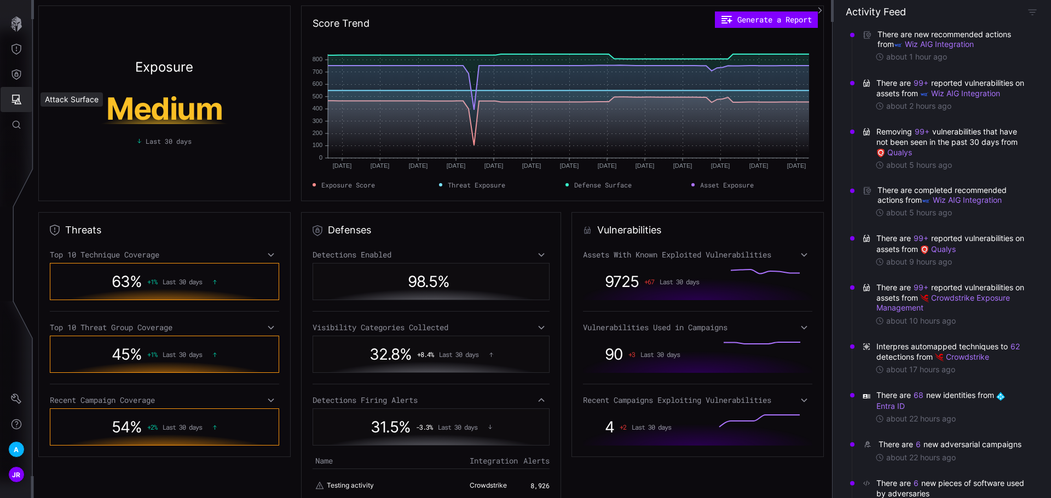
click at [14, 97] on icon "Attack Surface" at bounding box center [16, 99] width 11 height 11
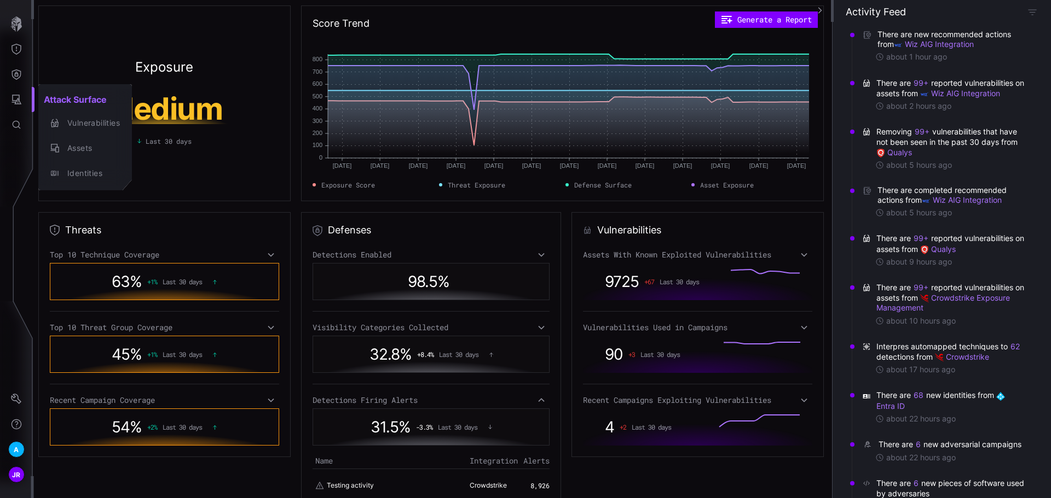
click at [13, 73] on div at bounding box center [525, 249] width 1051 height 498
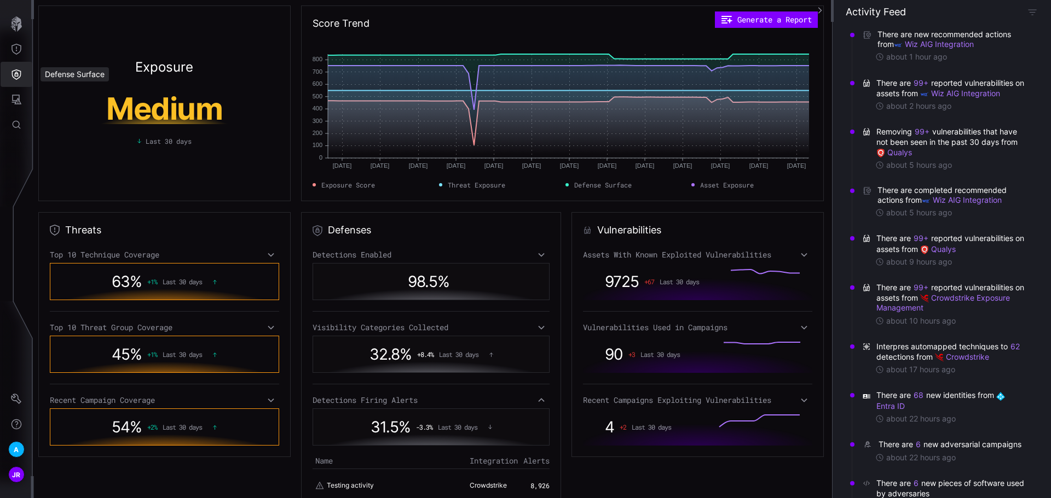
click at [13, 73] on icon "Defense Surface" at bounding box center [16, 74] width 11 height 11
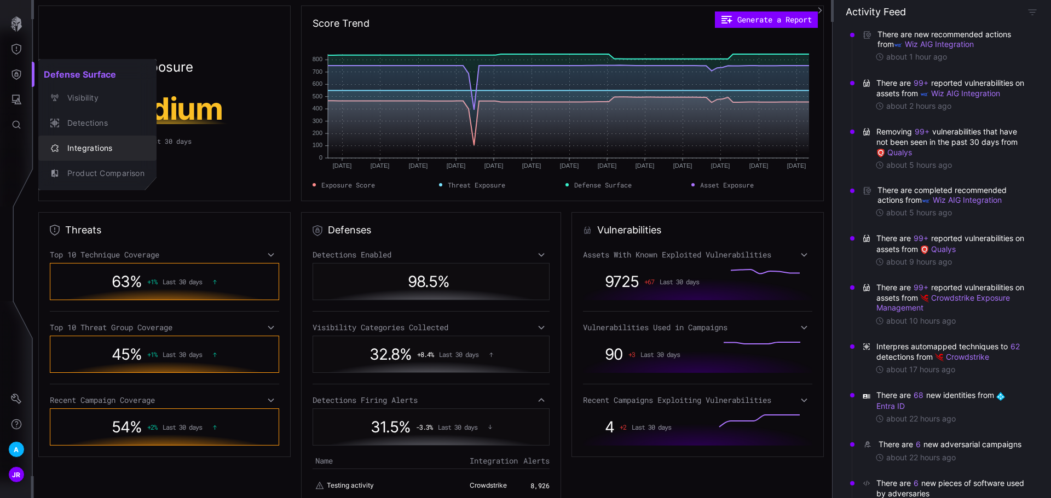
click at [134, 146] on div "Integrations" at bounding box center [103, 149] width 83 height 14
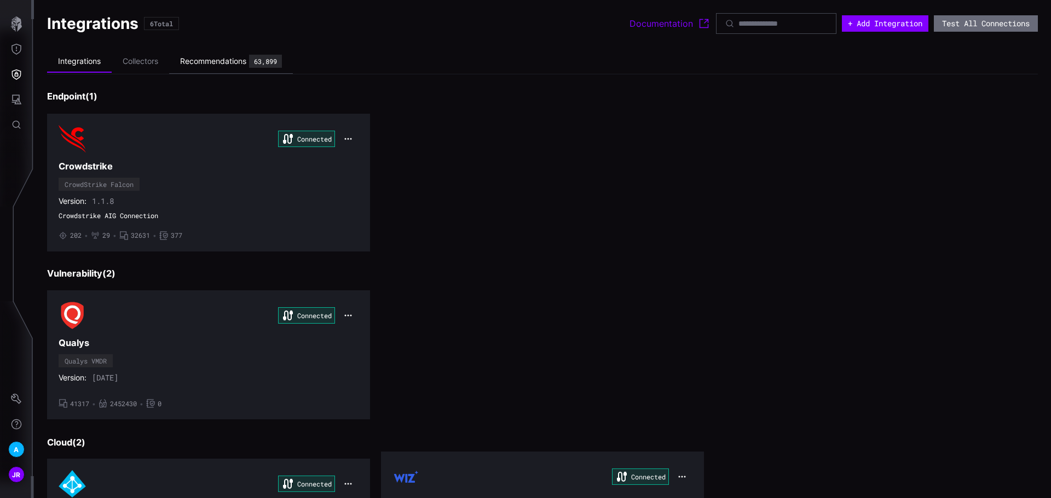
click at [243, 61] on div "Recommendations" at bounding box center [213, 61] width 66 height 10
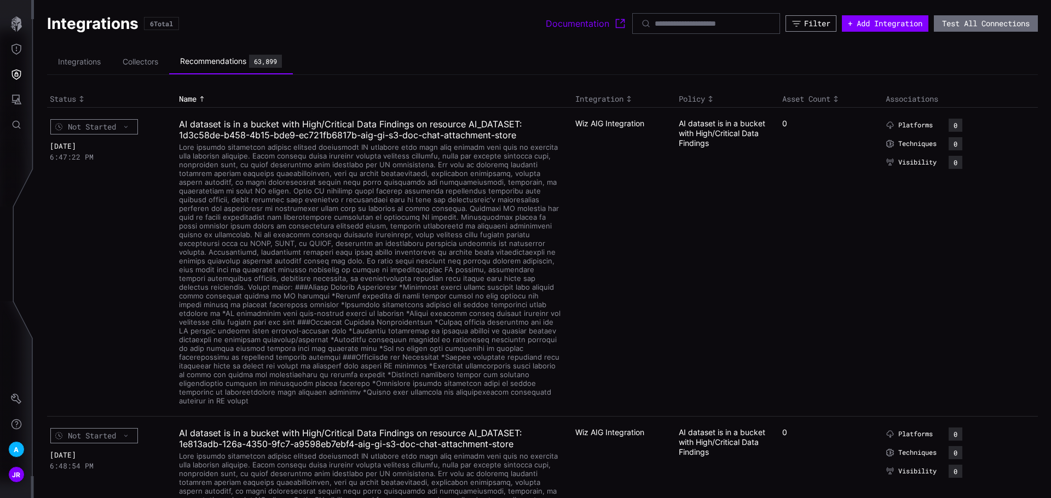
click at [804, 21] on div "Filter" at bounding box center [817, 24] width 26 height 10
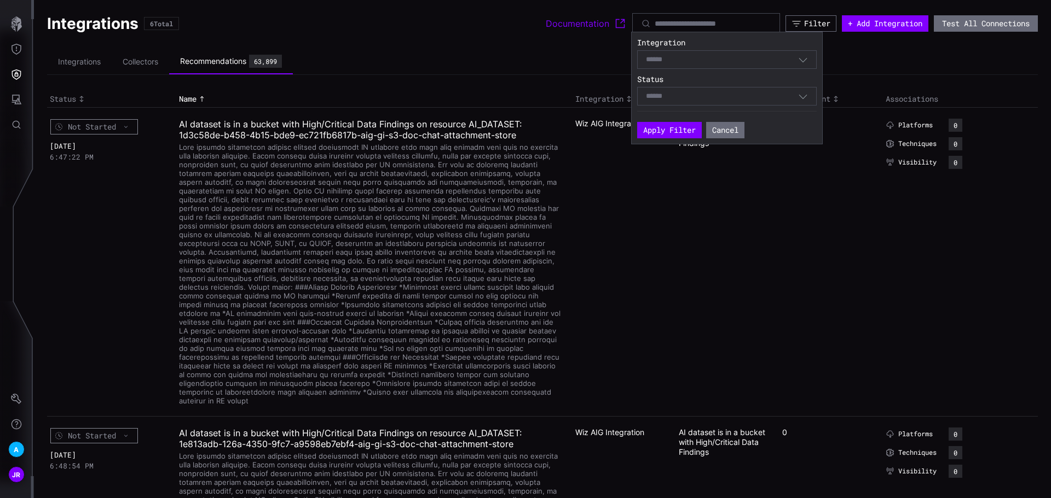
click at [690, 50] on div "Select" at bounding box center [726, 59] width 179 height 19
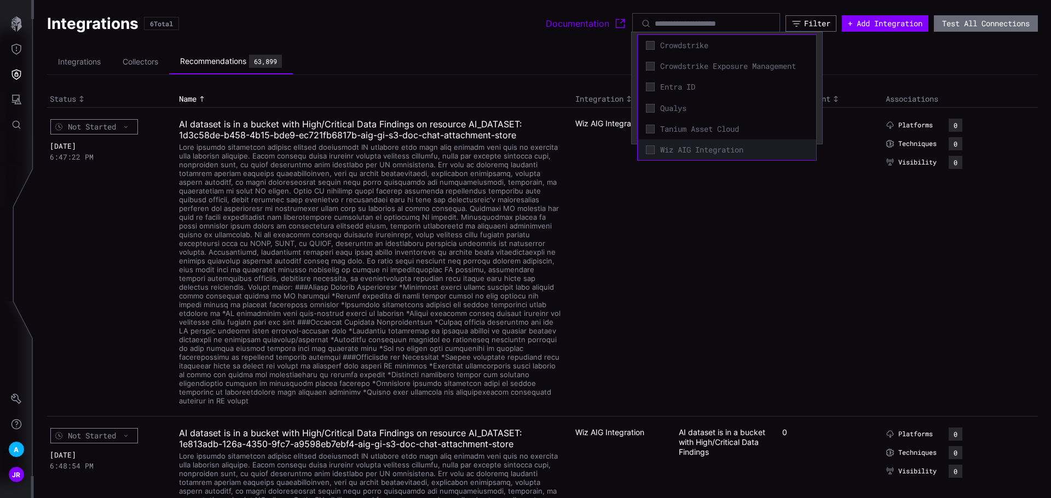
drag, startPoint x: 723, startPoint y: 148, endPoint x: 869, endPoint y: 124, distance: 148.2
click at [723, 149] on span "Wiz AIG Integration" at bounding box center [734, 150] width 148 height 10
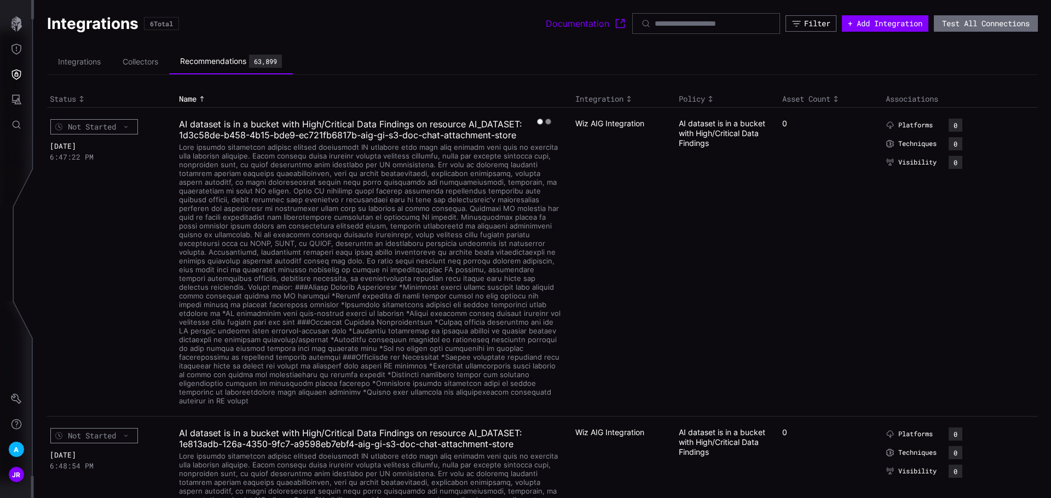
click at [910, 64] on ul "Integrations Collectors Recommendations 63,899" at bounding box center [542, 62] width 990 height 26
click at [804, 28] on div "Filter" at bounding box center [817, 24] width 26 height 10
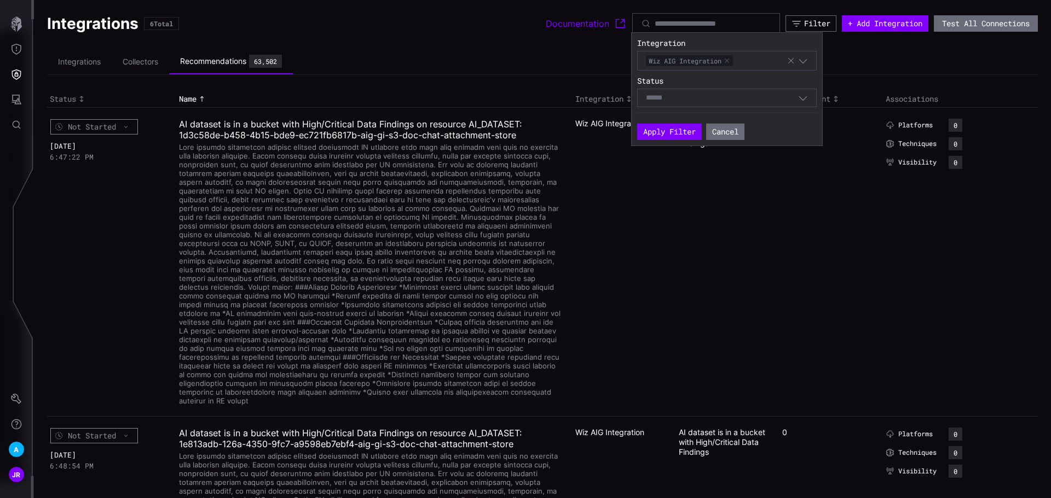
click at [803, 59] on icon "button" at bounding box center [803, 61] width 10 height 10
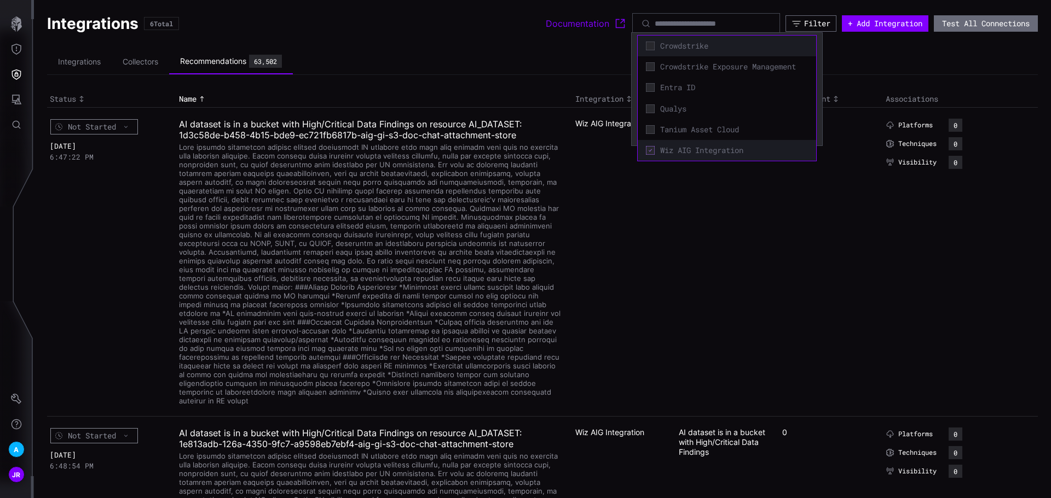
click at [736, 47] on span "Crowdstrike" at bounding box center [734, 46] width 148 height 10
click at [736, 148] on span "Wiz AIG Integration" at bounding box center [734, 151] width 148 height 10
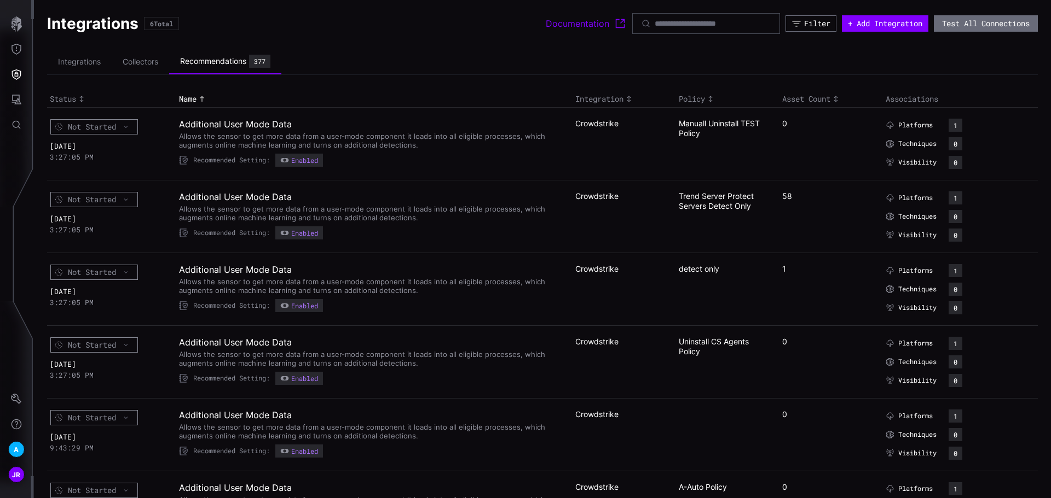
click at [883, 65] on ul "Integrations Collectors Recommendations 377" at bounding box center [542, 62] width 990 height 26
click at [706, 97] on icon "Toggle sort direction" at bounding box center [710, 99] width 9 height 9
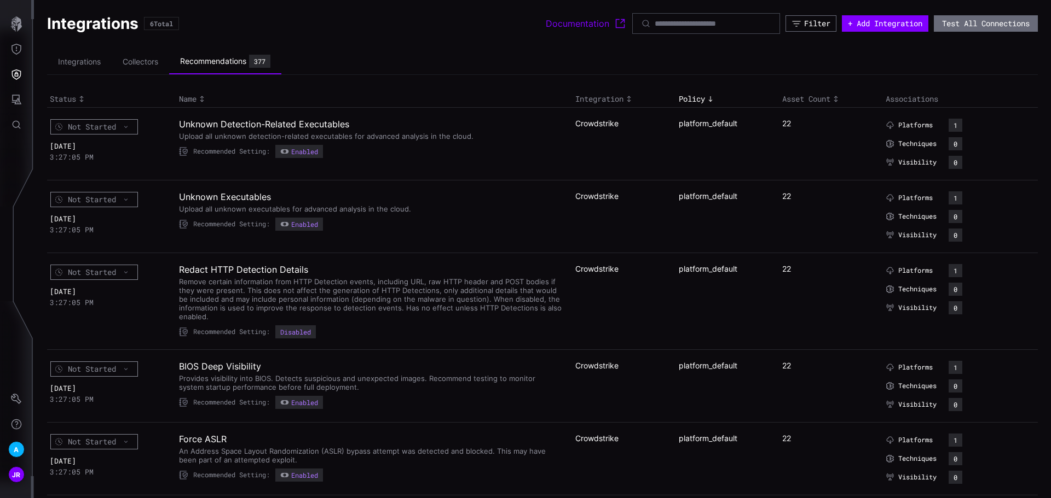
click at [678, 95] on div "Policy" at bounding box center [727, 99] width 98 height 10
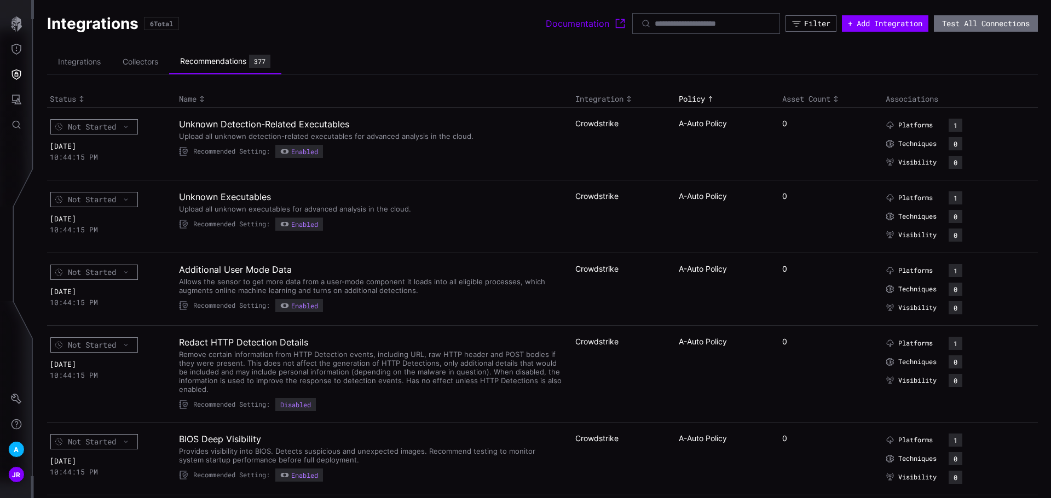
click at [805, 97] on div "Asset Count" at bounding box center [831, 99] width 98 height 10
